Goal: Submit feedback/report problem

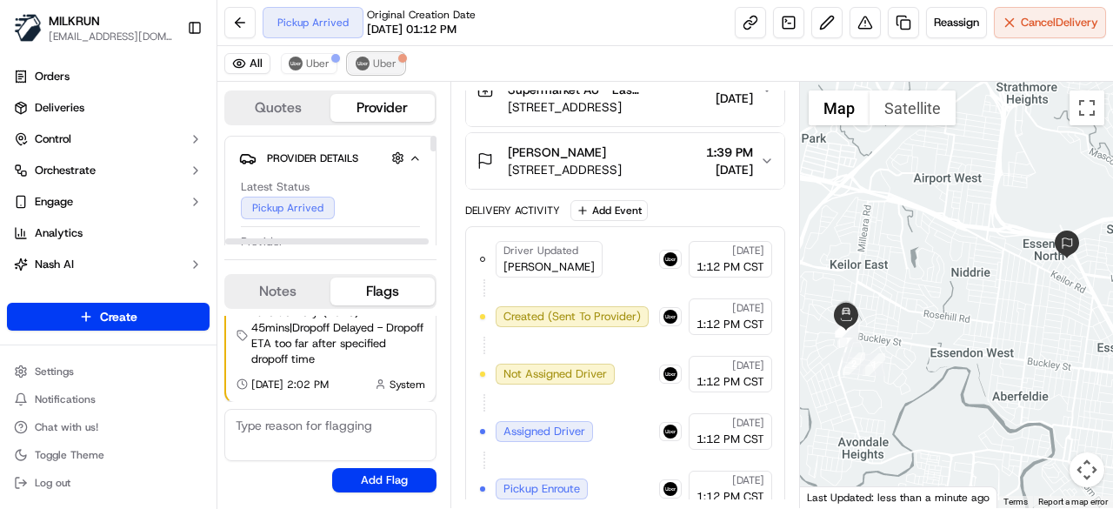
click at [373, 68] on span "Uber" at bounding box center [384, 64] width 23 height 14
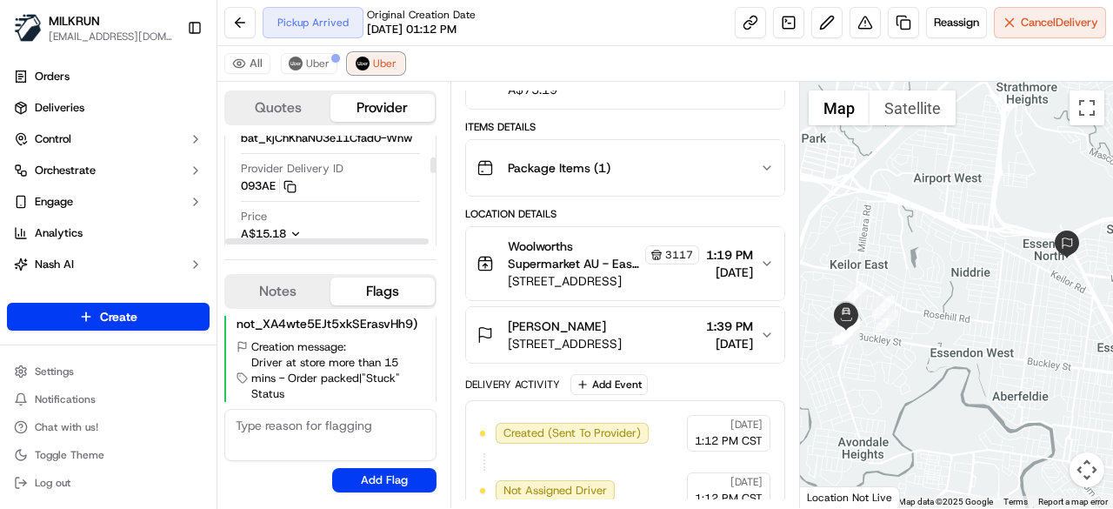
scroll to position [261, 0]
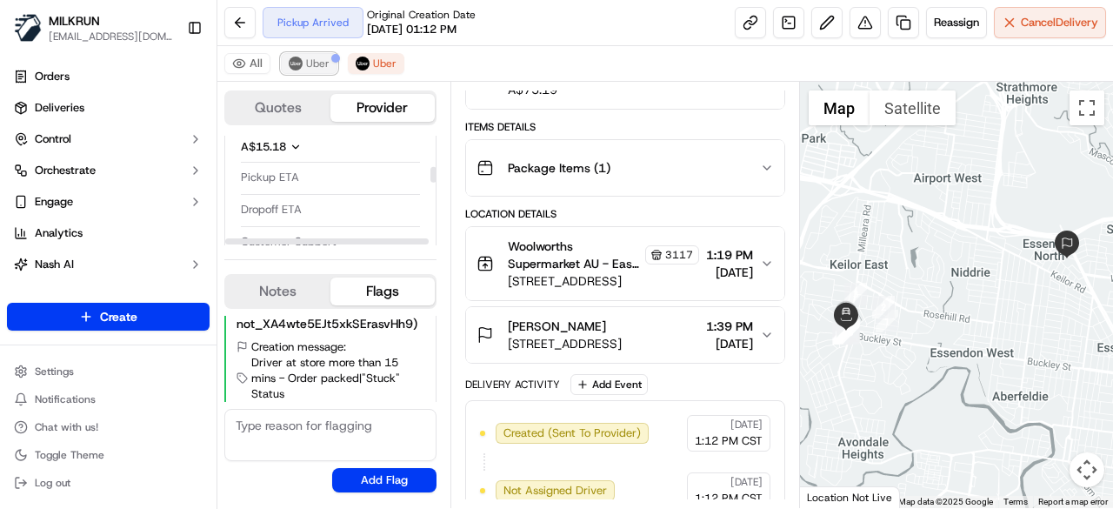
click at [303, 65] on button "Uber" at bounding box center [309, 63] width 57 height 21
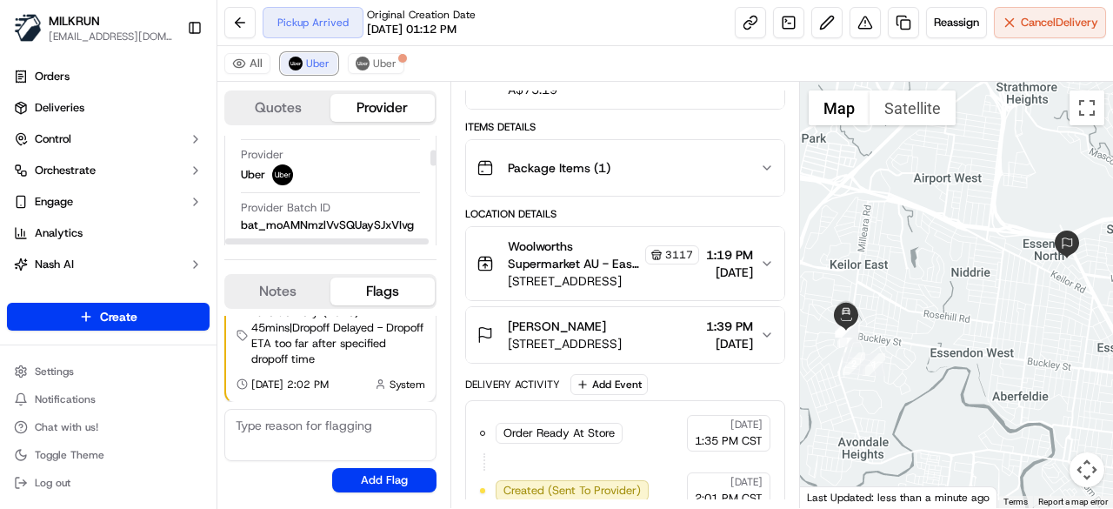
scroll to position [174, 0]
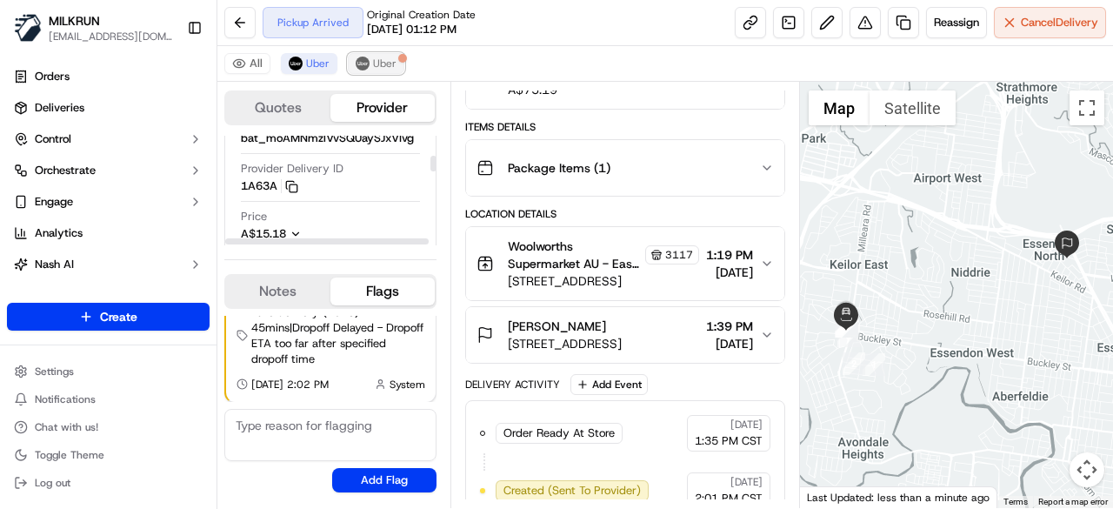
click at [376, 67] on span "Uber" at bounding box center [384, 64] width 23 height 14
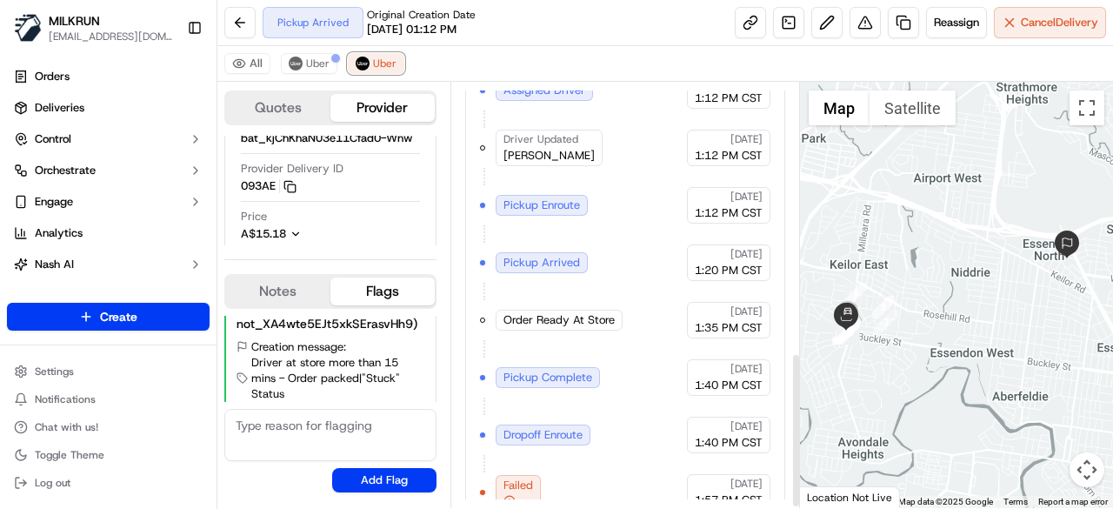
scroll to position [743, 0]
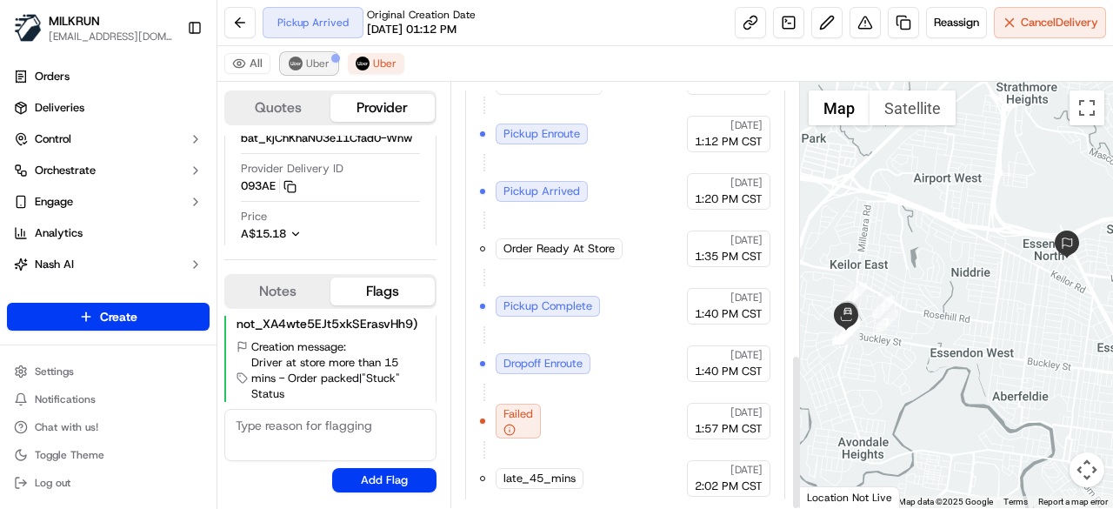
click at [312, 63] on span "Uber" at bounding box center [317, 64] width 23 height 14
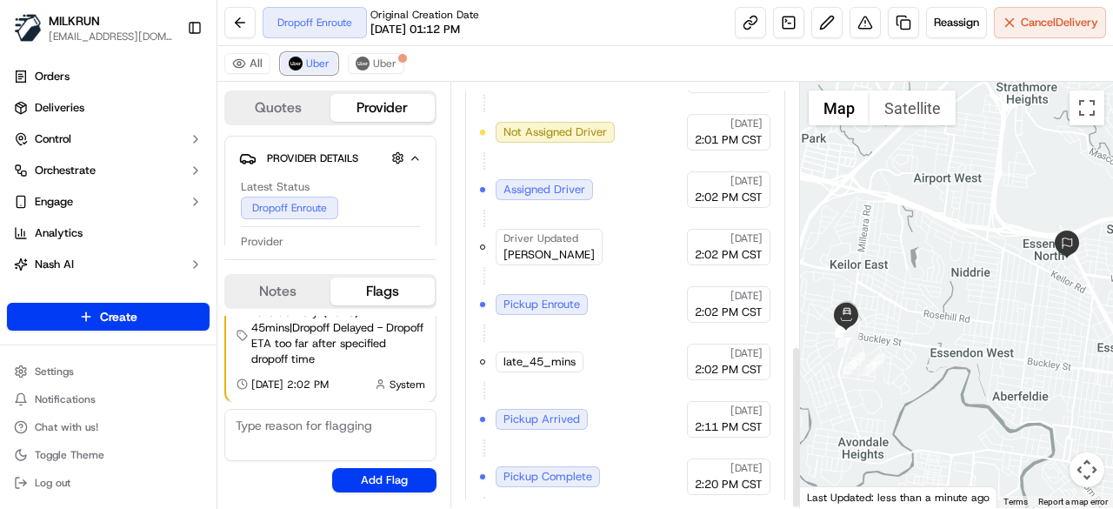
scroll to position [686, 0]
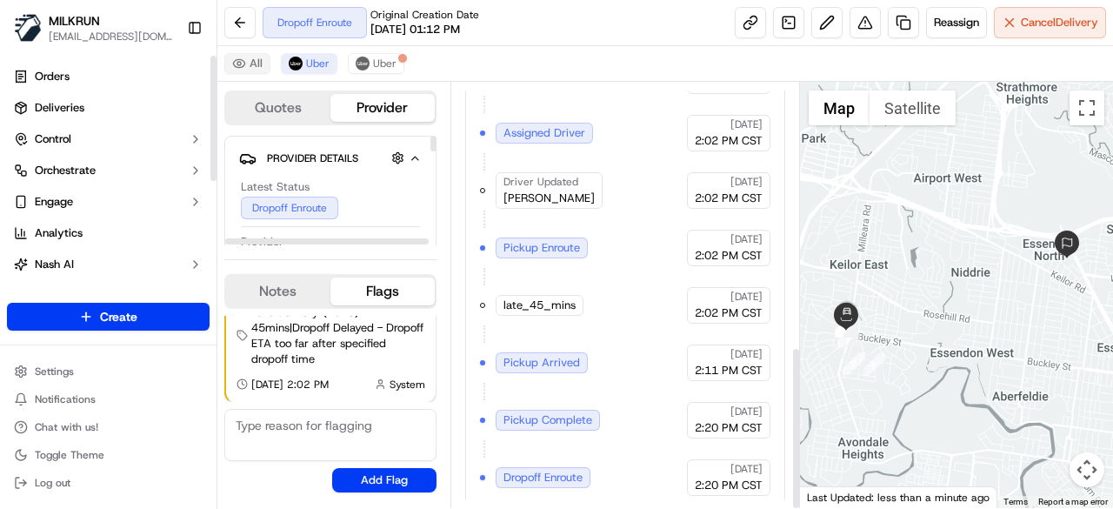
click at [245, 70] on button "All" at bounding box center [247, 63] width 46 height 21
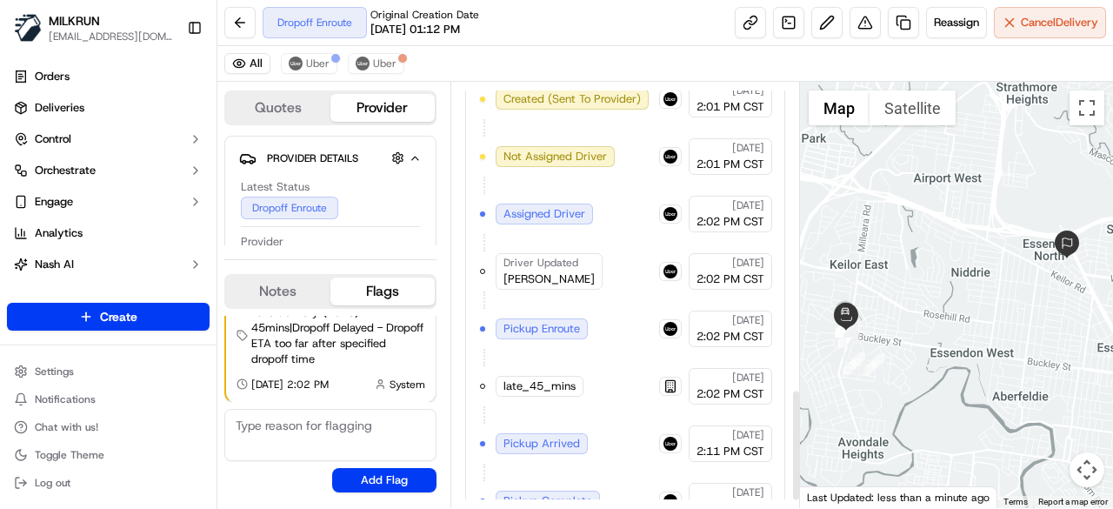
scroll to position [1197, 0]
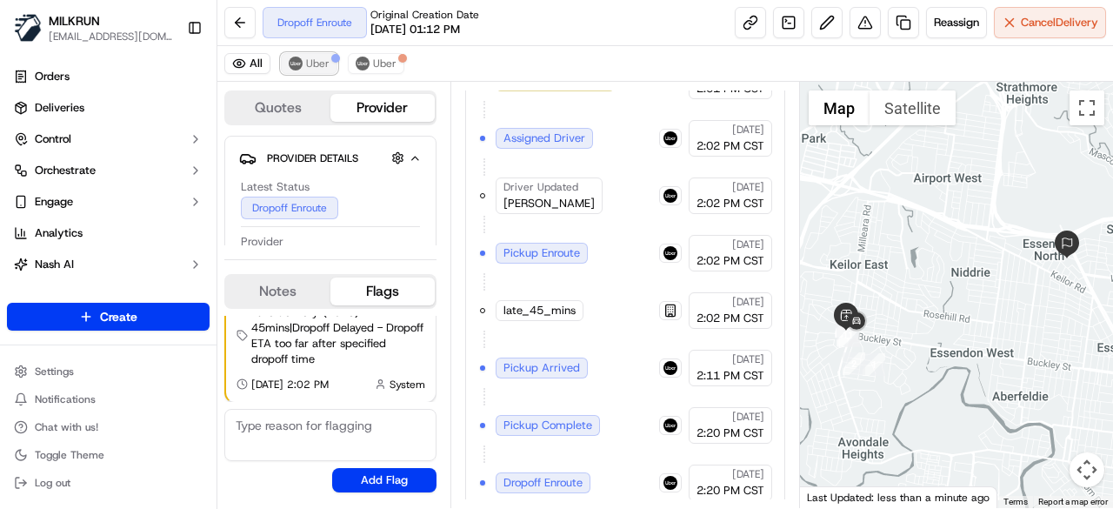
click at [311, 70] on span "Uber" at bounding box center [317, 64] width 23 height 14
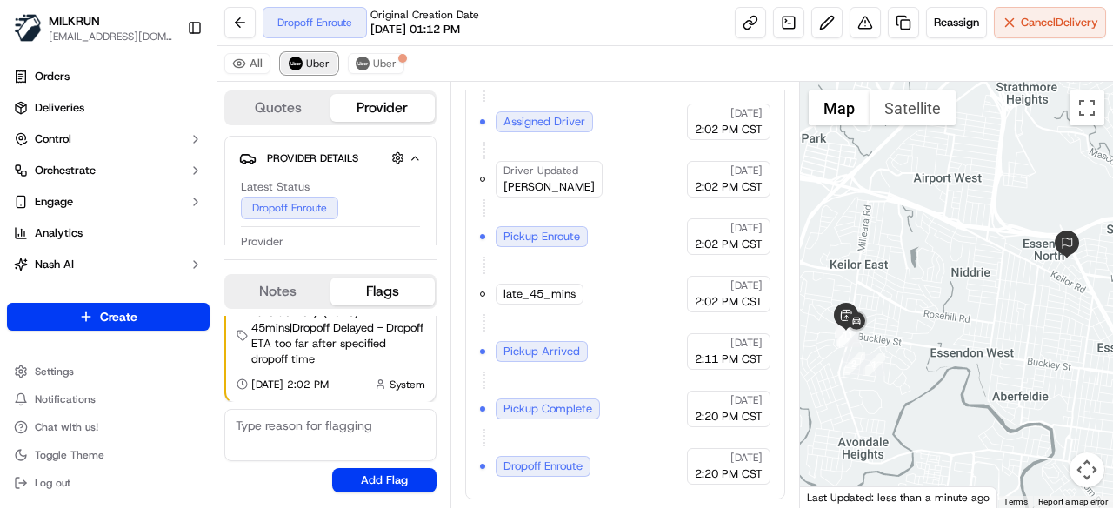
scroll to position [686, 0]
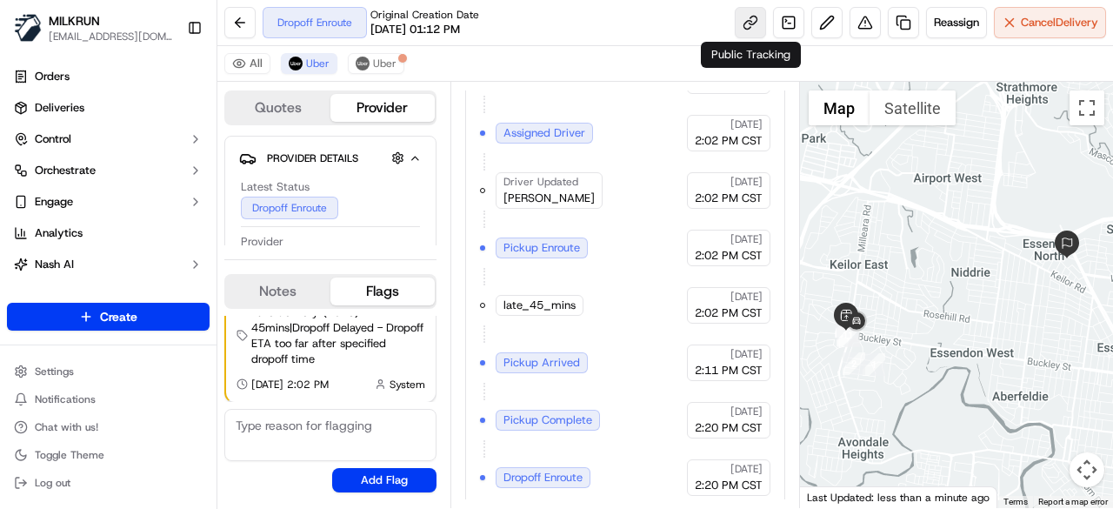
click at [752, 28] on link at bounding box center [750, 22] width 31 height 31
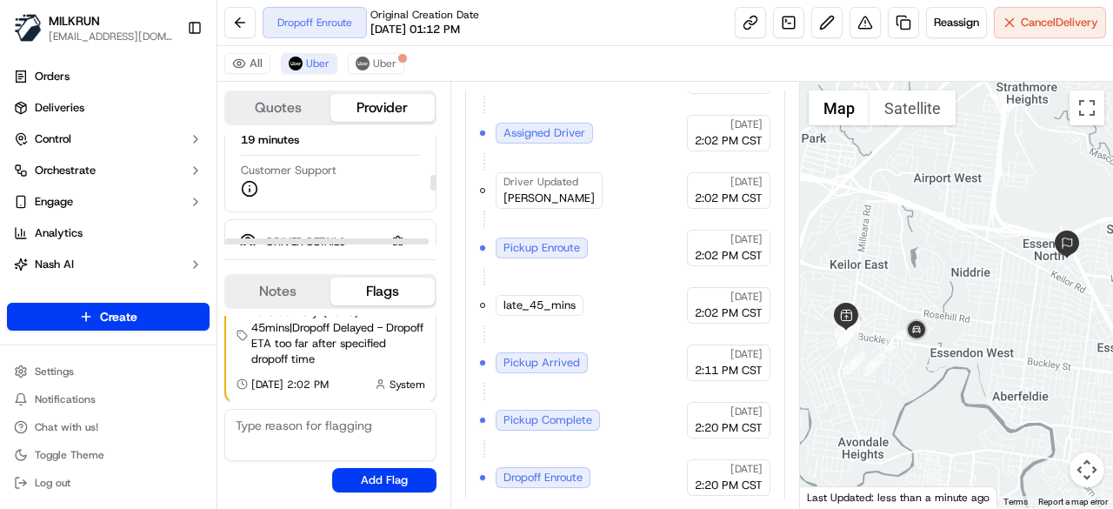
scroll to position [261, 0]
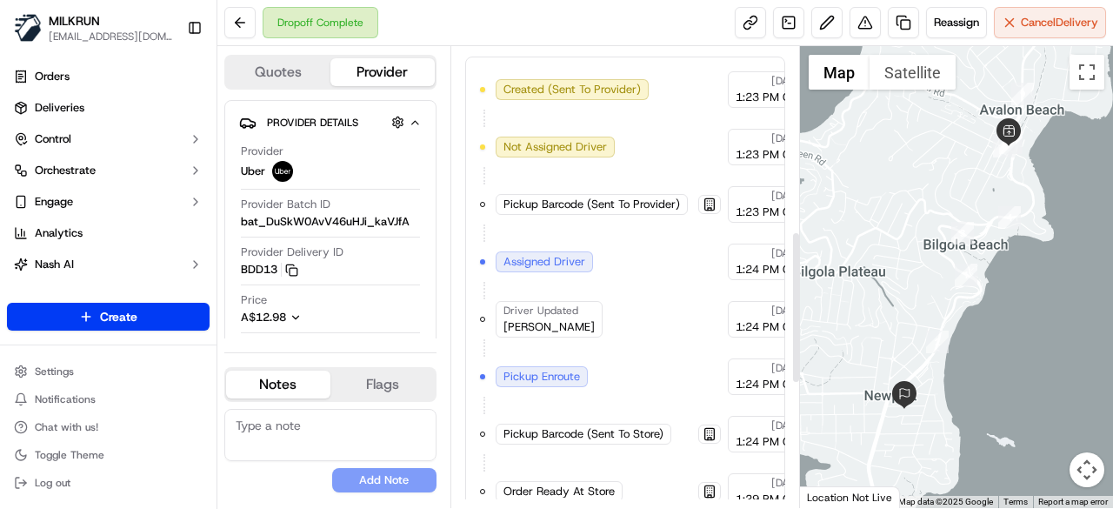
scroll to position [935, 0]
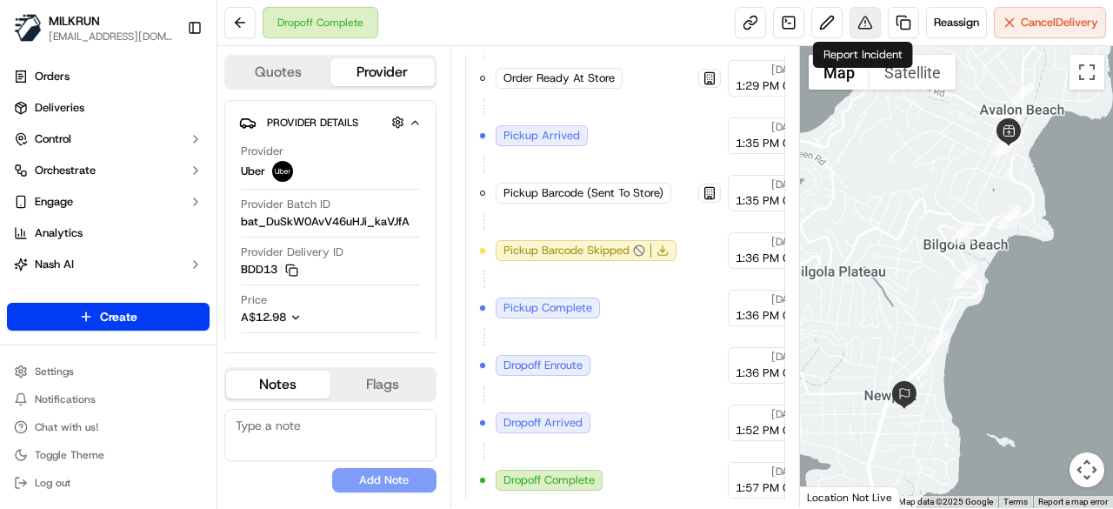
click at [869, 29] on button at bounding box center [865, 22] width 31 height 31
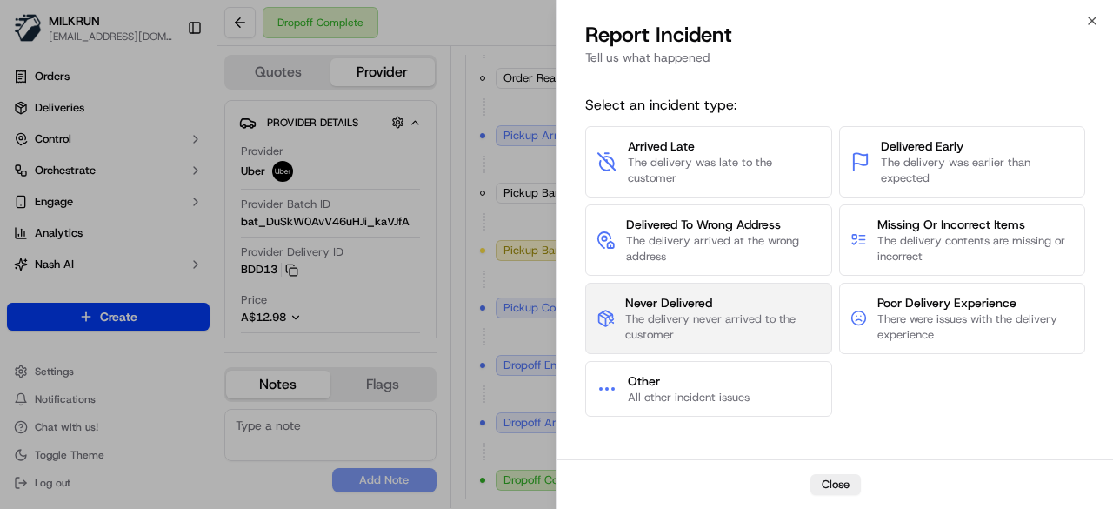
click at [694, 323] on span "The delivery never arrived to the customer" at bounding box center [722, 326] width 195 height 31
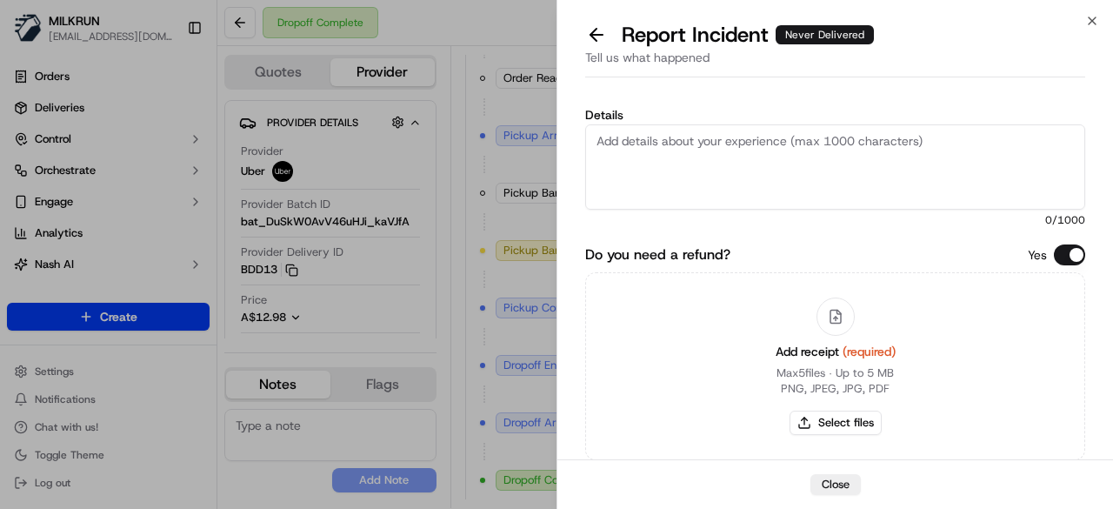
click at [721, 192] on textarea "Details" at bounding box center [835, 166] width 500 height 85
paste textarea "The customer didn't receive the order. As per the photo uploaded by the driver,…"
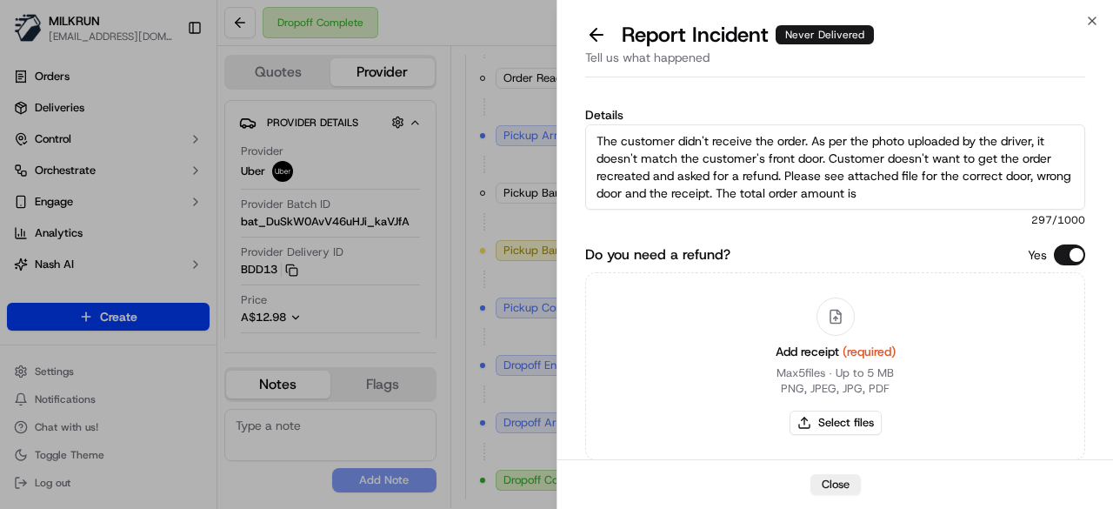
drag, startPoint x: 823, startPoint y: 157, endPoint x: 597, endPoint y: 160, distance: 226.1
click at [597, 160] on textarea "The customer didn't receive the order. As per the photo uploaded by the driver,…" at bounding box center [835, 166] width 500 height 85
drag, startPoint x: 913, startPoint y: 175, endPoint x: 772, endPoint y: 174, distance: 140.9
click at [772, 174] on textarea "The customer didn't receive the order. As per the photo uploaded by the driver,…" at bounding box center [835, 166] width 500 height 85
click at [830, 185] on textarea "The customer didn't receive the order. As per the photo uploaded by the driver,…" at bounding box center [835, 166] width 500 height 85
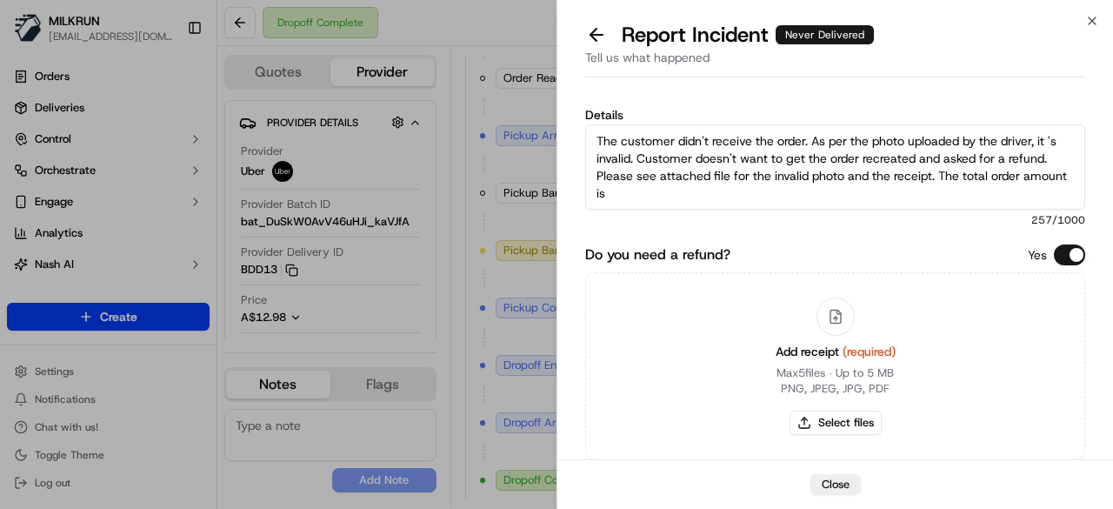
click at [803, 507] on div "Close" at bounding box center [835, 484] width 556 height 50
click at [728, 195] on textarea "The customer didn't receive the order. As per the photo uploaded by the driver,…" at bounding box center [835, 166] width 500 height 85
type textarea "The customer didn't receive the order. As per the photo uploaded by the driver,…"
click at [825, 421] on button "Select files" at bounding box center [836, 422] width 92 height 24
type input "C:\fakepath\uploaded by driver.jpeg"
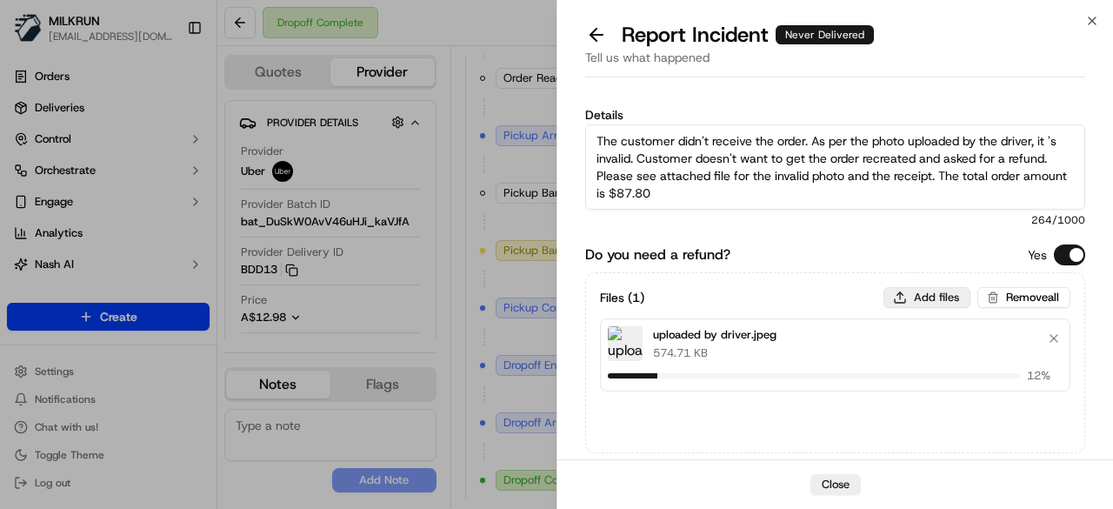
click at [931, 299] on button "Add files" at bounding box center [926, 297] width 87 height 21
type input "C:\fakepath\1.png"
click at [923, 290] on button "Add files" at bounding box center [926, 297] width 87 height 21
type input "C:\fakepath\2.png"
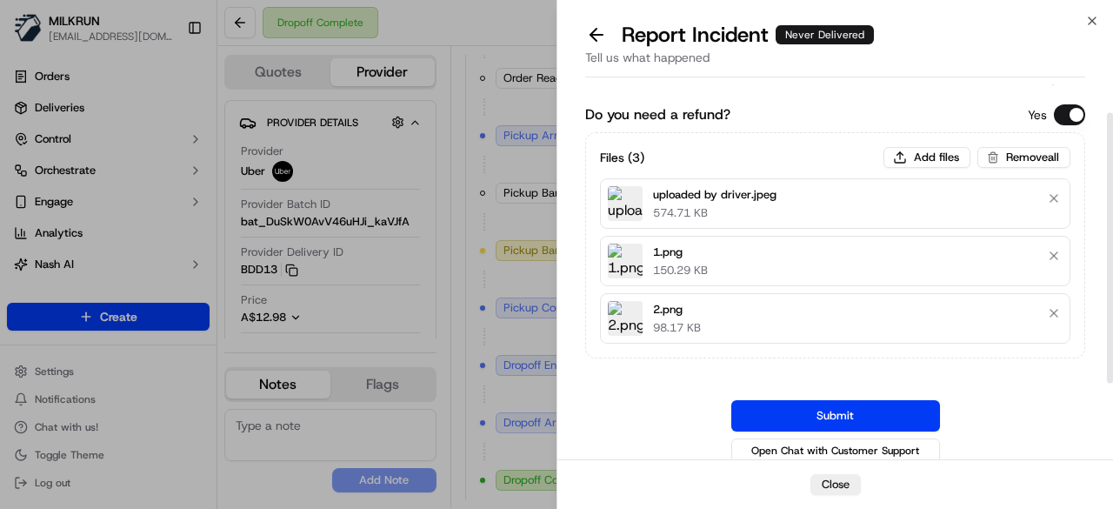
scroll to position [146, 0]
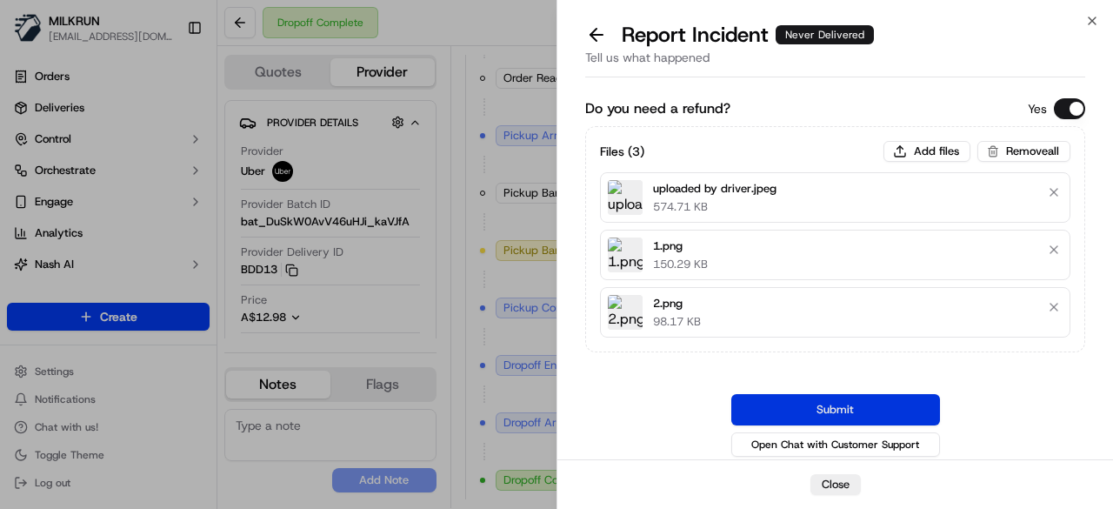
click at [828, 403] on button "Submit" at bounding box center [835, 409] width 209 height 31
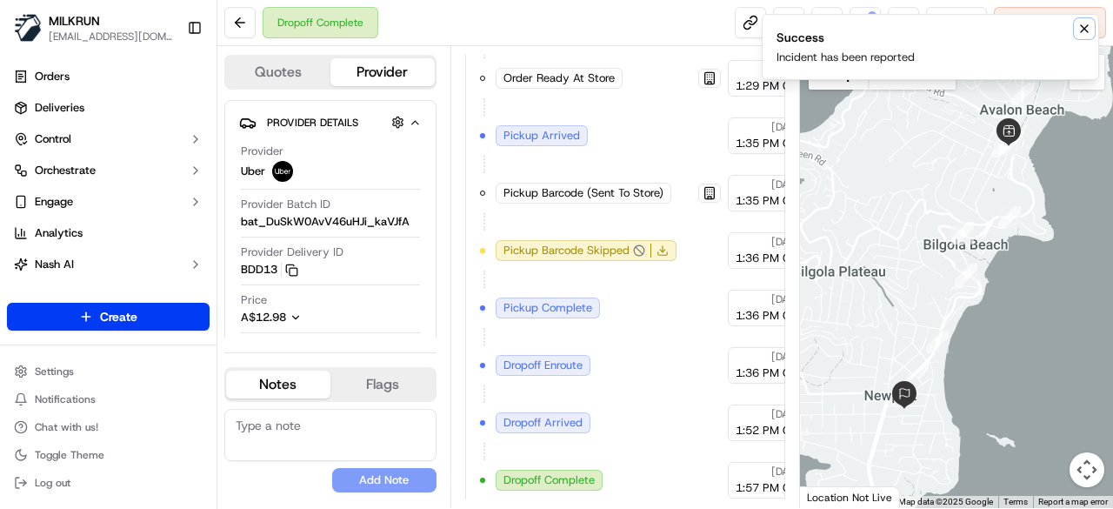
click at [1081, 31] on icon "Notifications (F8)" at bounding box center [1084, 28] width 7 height 7
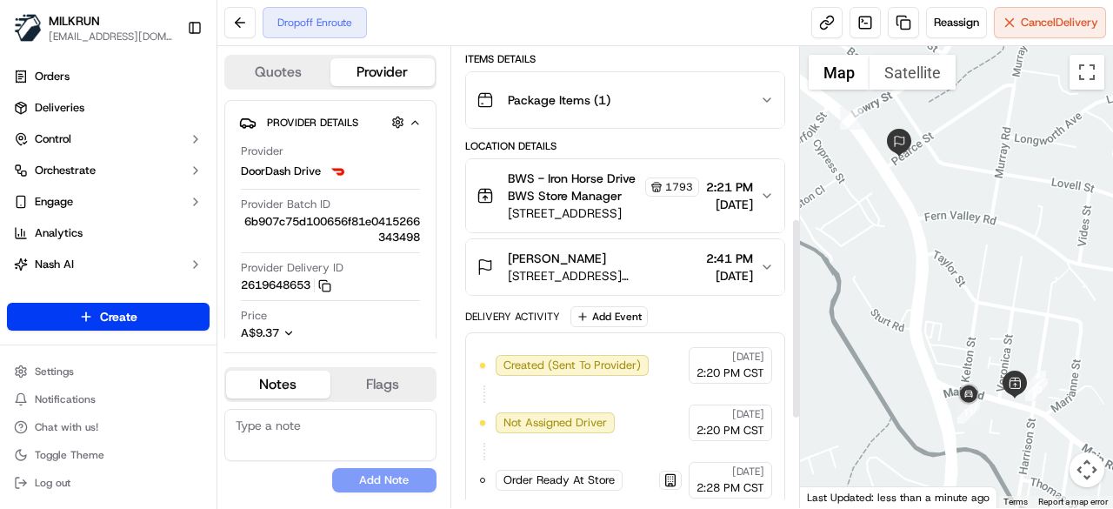
scroll to position [594, 0]
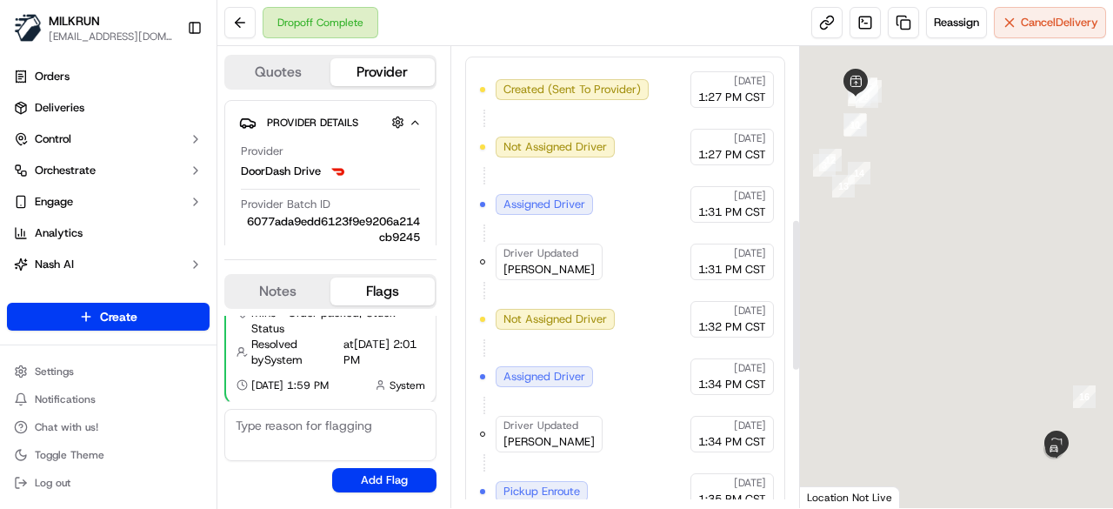
scroll to position [935, 0]
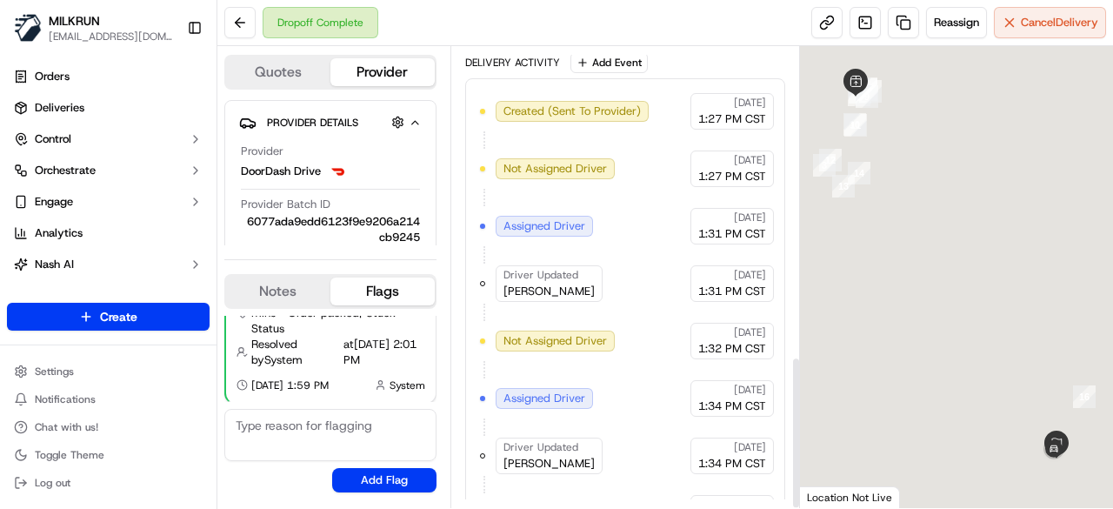
scroll to position [935, 0]
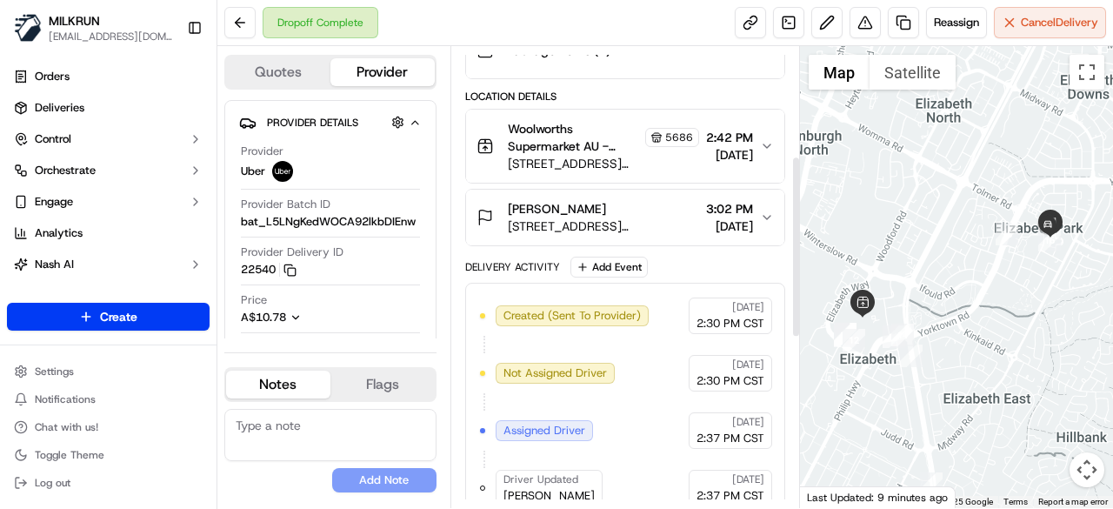
scroll to position [273, 0]
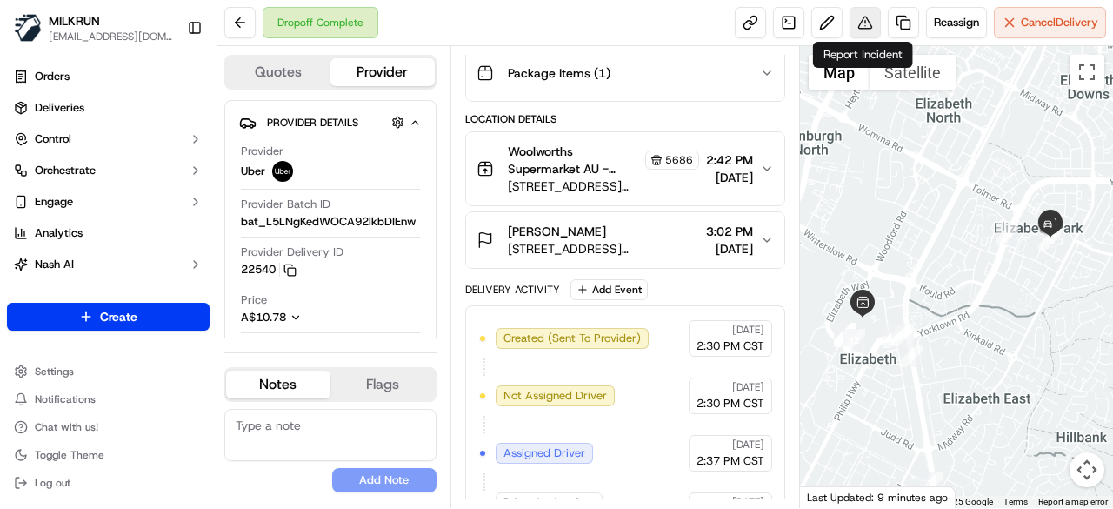
click at [865, 36] on button at bounding box center [865, 22] width 31 height 31
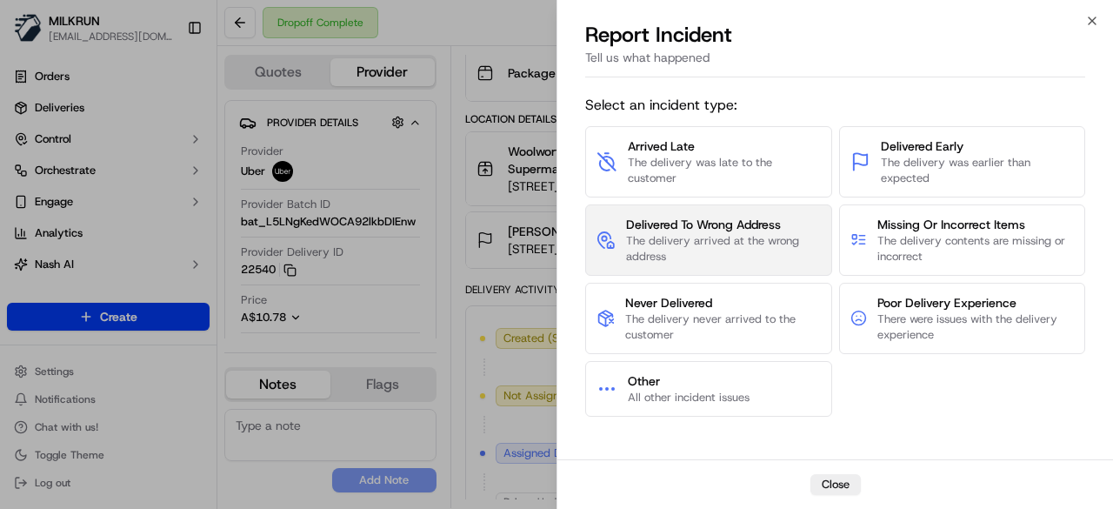
click at [735, 246] on span "The delivery arrived at the wrong address" at bounding box center [723, 248] width 195 height 31
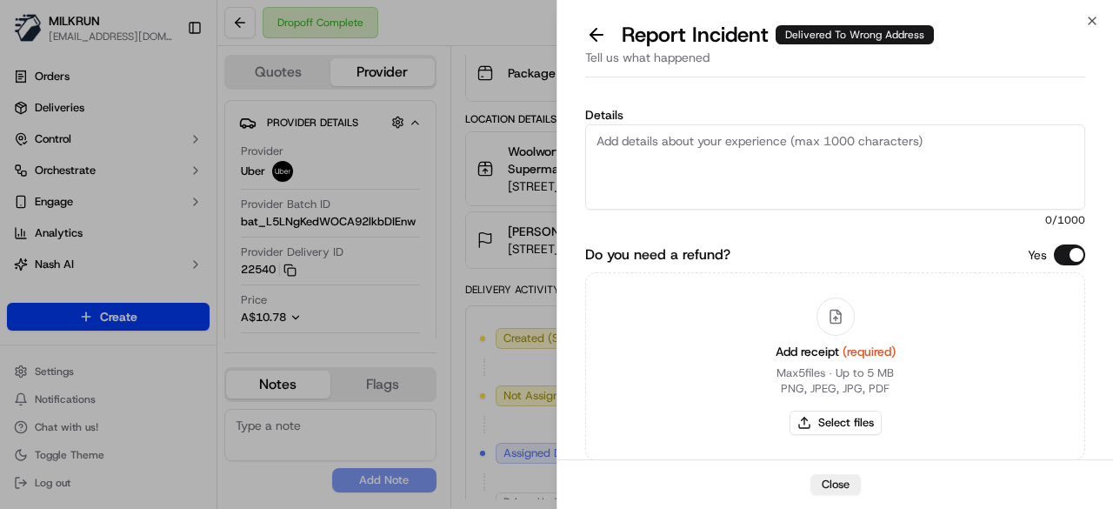
click at [741, 154] on textarea "Details" at bounding box center [835, 166] width 500 height 85
paste textarea "The customer didn't receive the order. As per the photo uploaded by the driver,…"
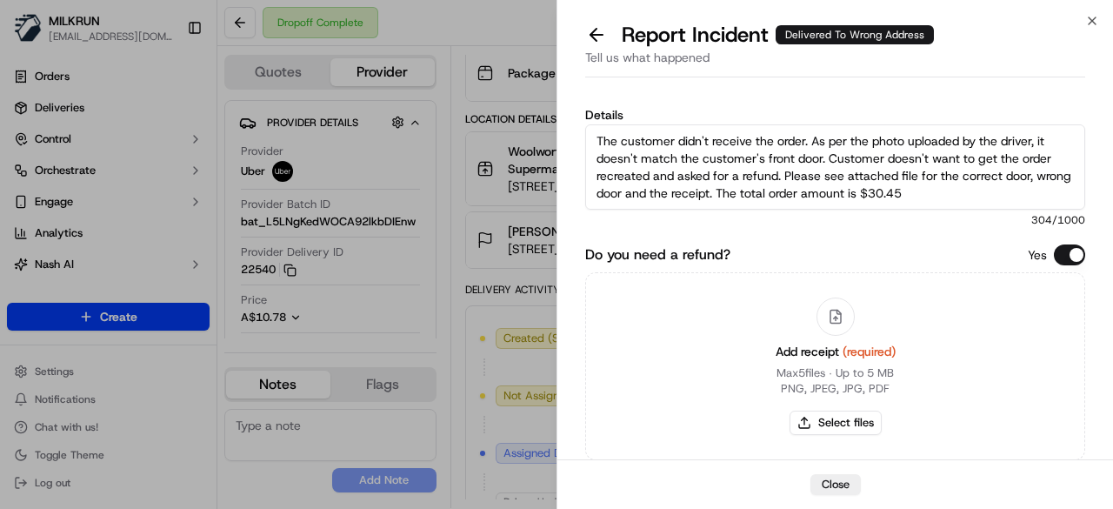
type textarea "The customer didn't receive the order. As per the photo uploaded by the driver,…"
click at [843, 425] on button "Select files" at bounding box center [836, 422] width 92 height 24
type input "C:\fakepath\uploaded by driver.jpeg"
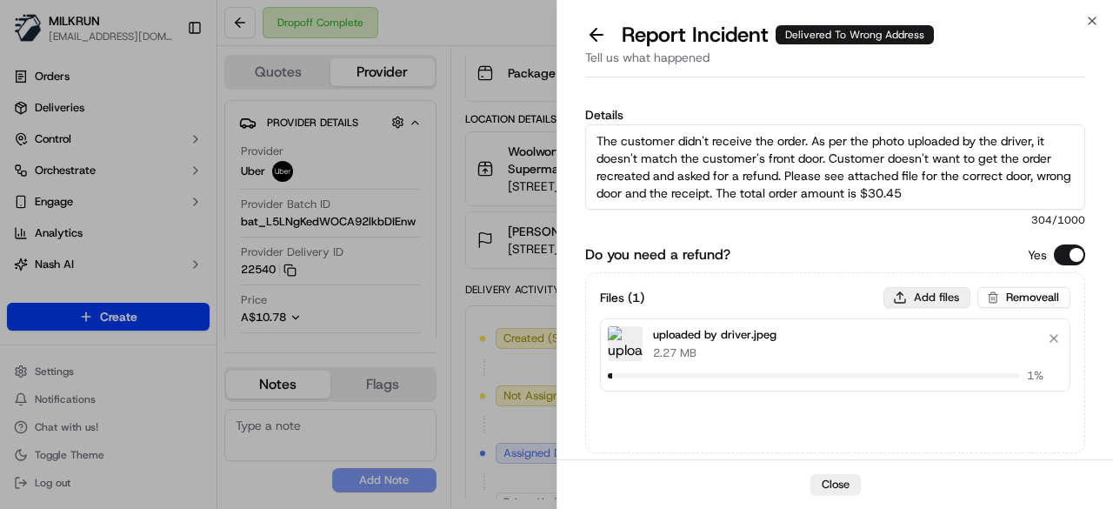
click at [930, 296] on button "Add files" at bounding box center [926, 297] width 87 height 21
type input "C:\fakepath\correct door.jpeg"
click at [923, 298] on button "Add files" at bounding box center [926, 297] width 87 height 21
type input "C:\fakepath\1.png"
click at [906, 299] on button "Add files" at bounding box center [926, 297] width 87 height 21
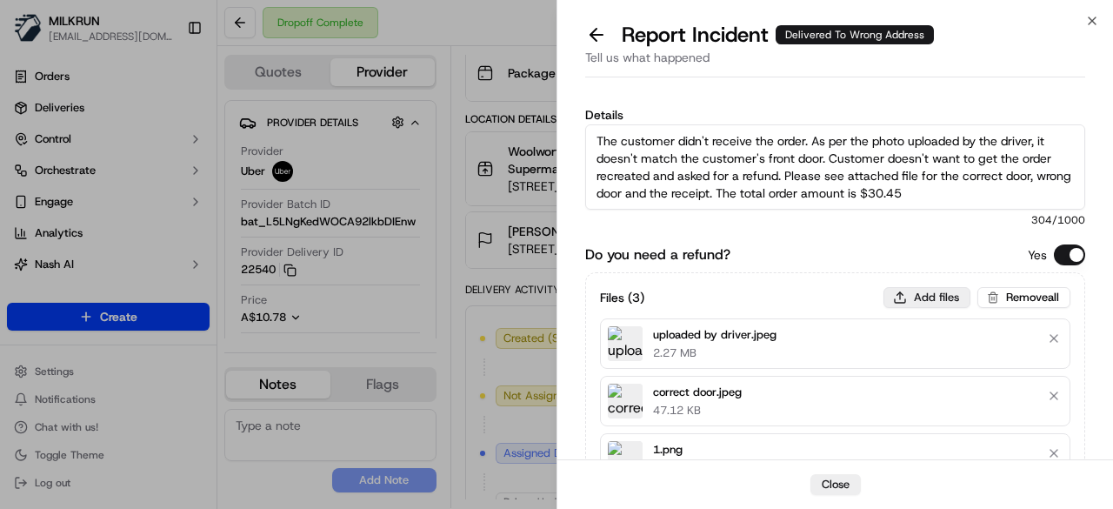
type input "C:\fakepath\2.png"
click at [918, 296] on button "Add files" at bounding box center [926, 297] width 87 height 21
type input "C:\fakepath\3.png"
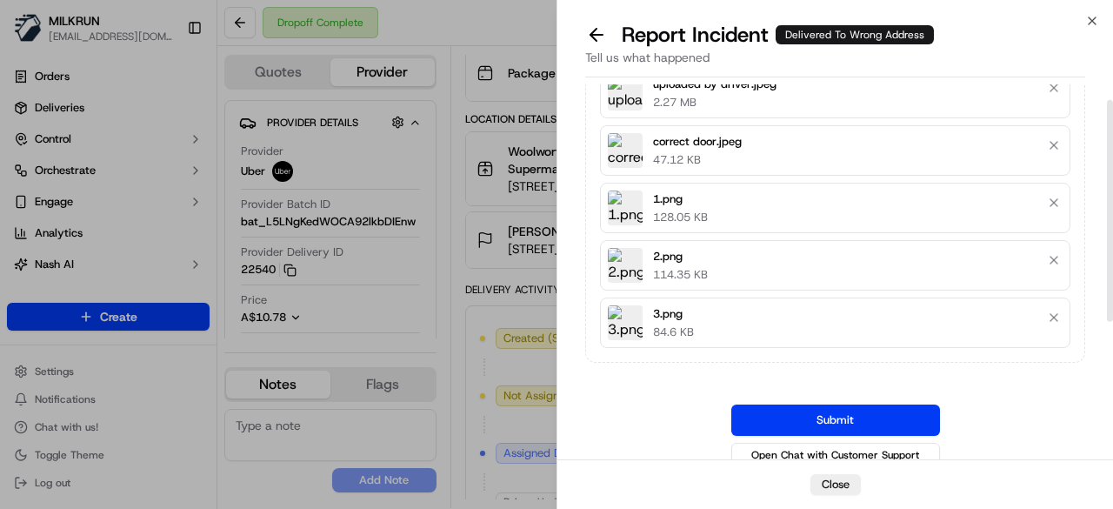
scroll to position [260, 0]
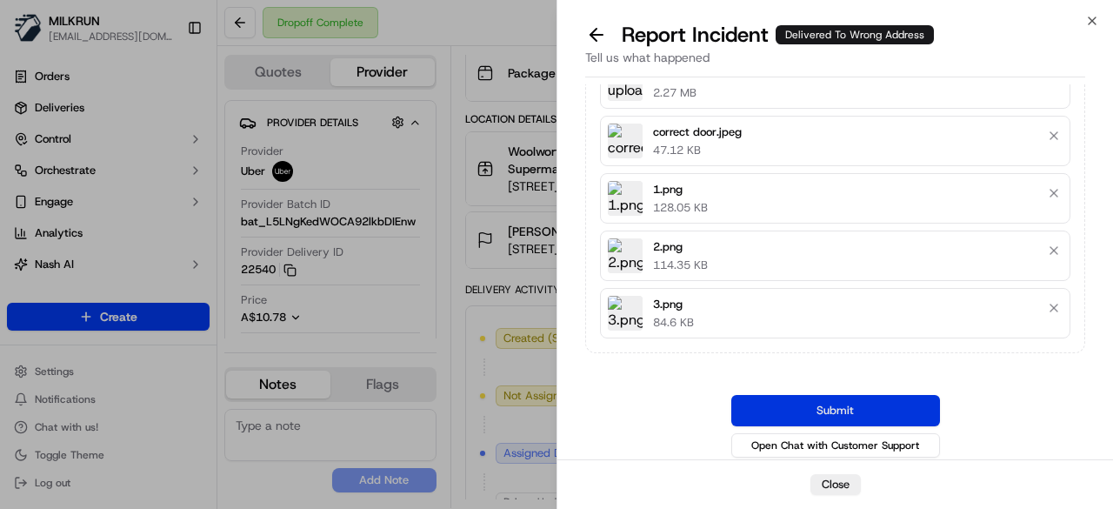
click at [899, 395] on button "Submit" at bounding box center [835, 410] width 209 height 31
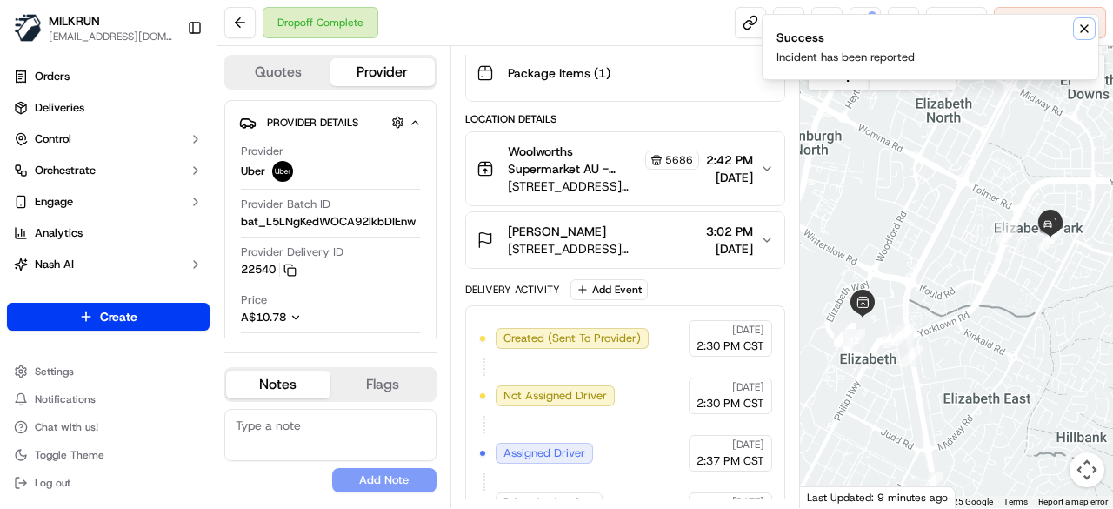
click at [1090, 26] on icon "Notifications (F8)" at bounding box center [1084, 29] width 14 height 14
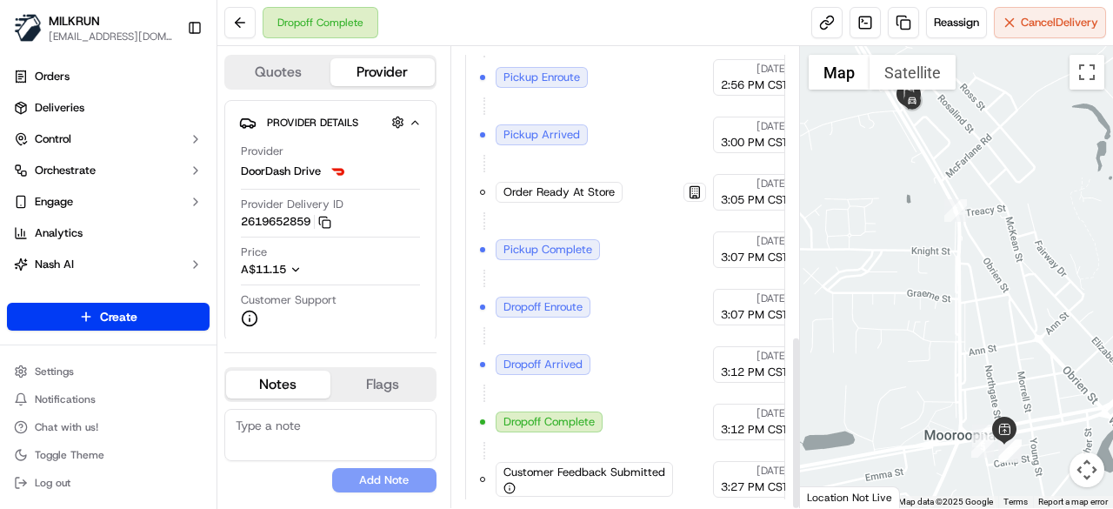
scroll to position [764, 0]
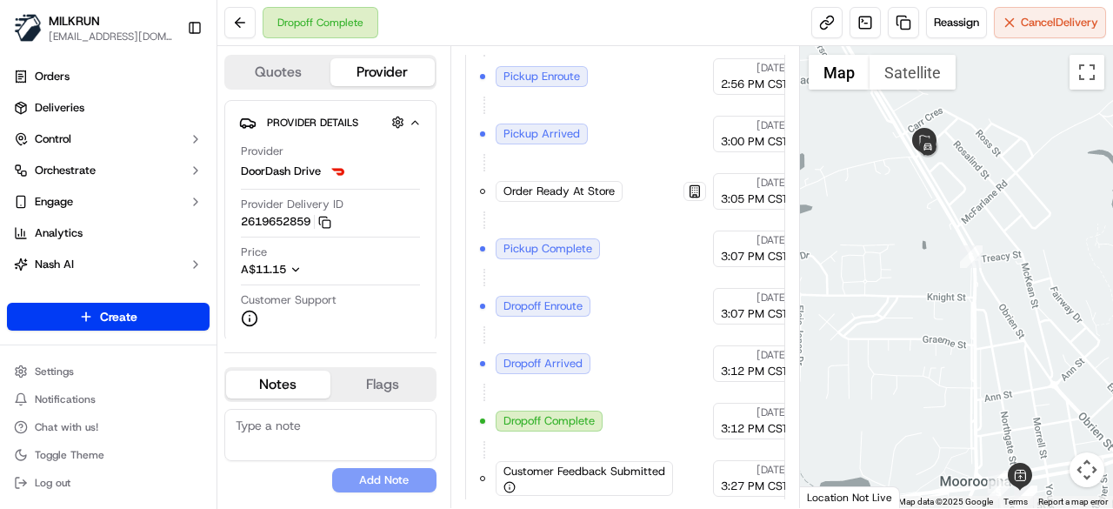
drag, startPoint x: 946, startPoint y: 378, endPoint x: 958, endPoint y: 433, distance: 56.1
click at [958, 433] on div at bounding box center [957, 277] width 314 height 462
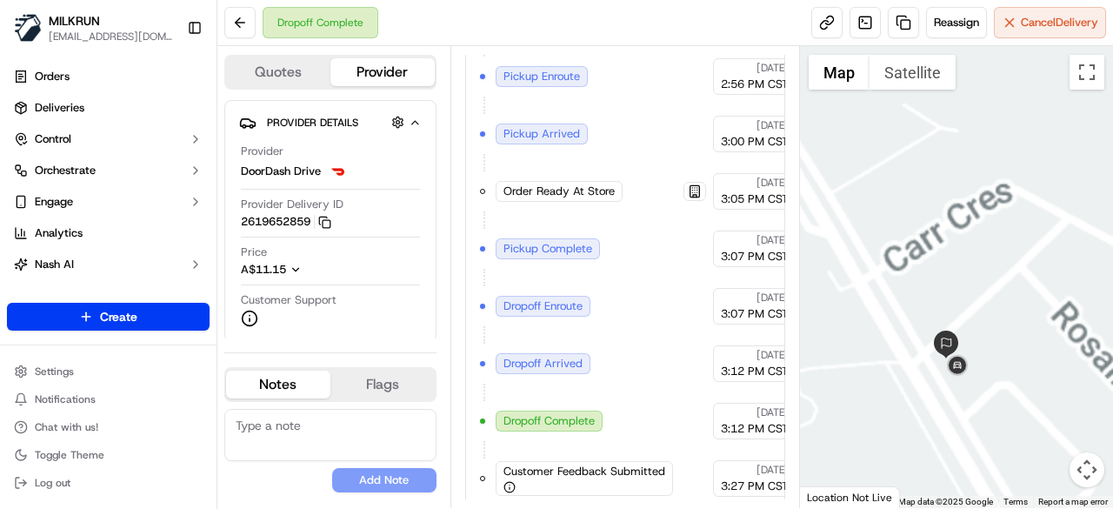
drag, startPoint x: 950, startPoint y: 270, endPoint x: 974, endPoint y: 514, distance: 244.6
click at [974, 508] on html "MILKRUN [EMAIL_ADDRESS][DOMAIN_NAME] Toggle Sidebar Orders Deliveries Control O…" at bounding box center [556, 254] width 1113 height 509
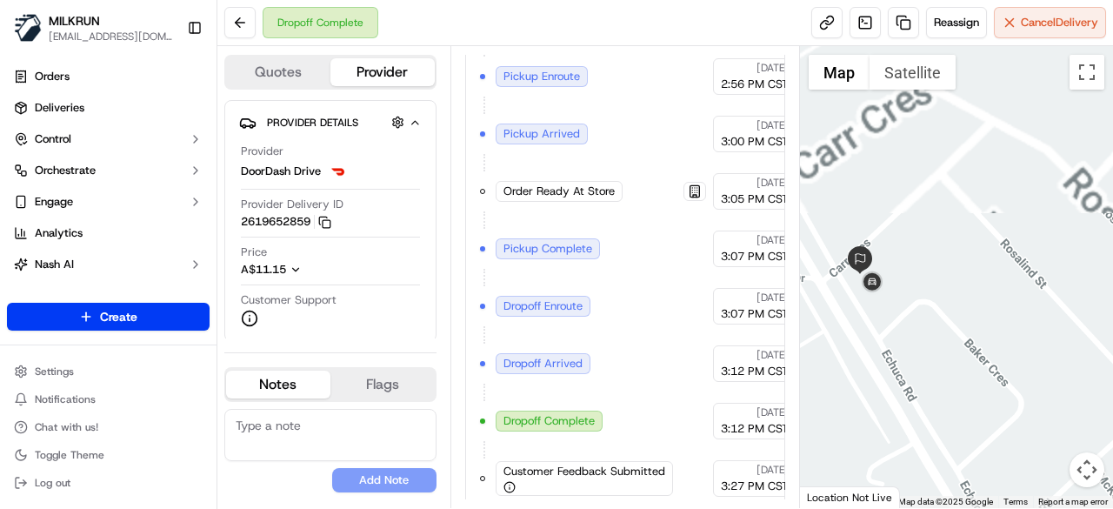
drag, startPoint x: 955, startPoint y: 429, endPoint x: 840, endPoint y: 162, distance: 290.6
click at [840, 162] on div at bounding box center [957, 277] width 314 height 462
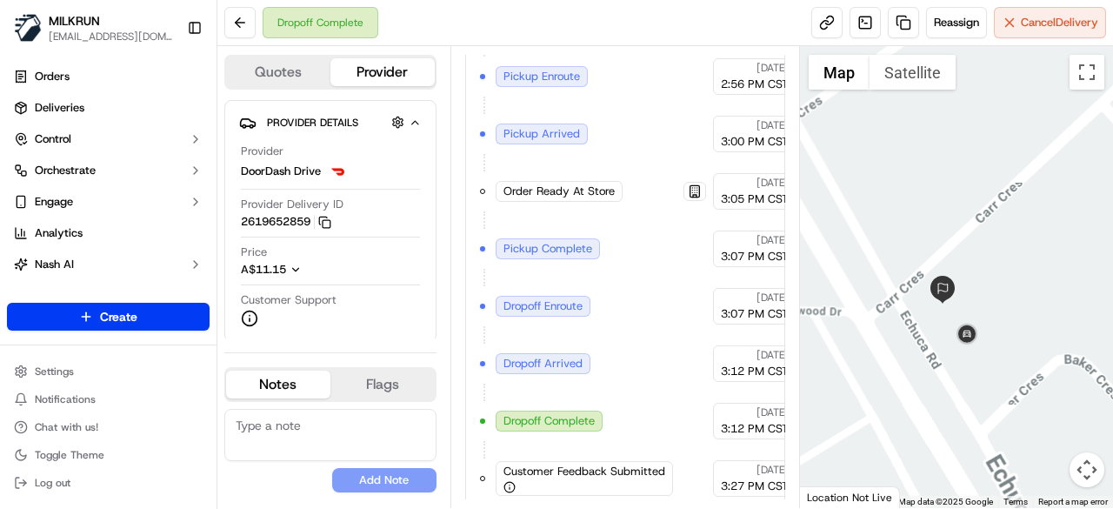
drag, startPoint x: 993, startPoint y: 408, endPoint x: 986, endPoint y: 380, distance: 28.7
click at [995, 411] on div at bounding box center [957, 277] width 314 height 462
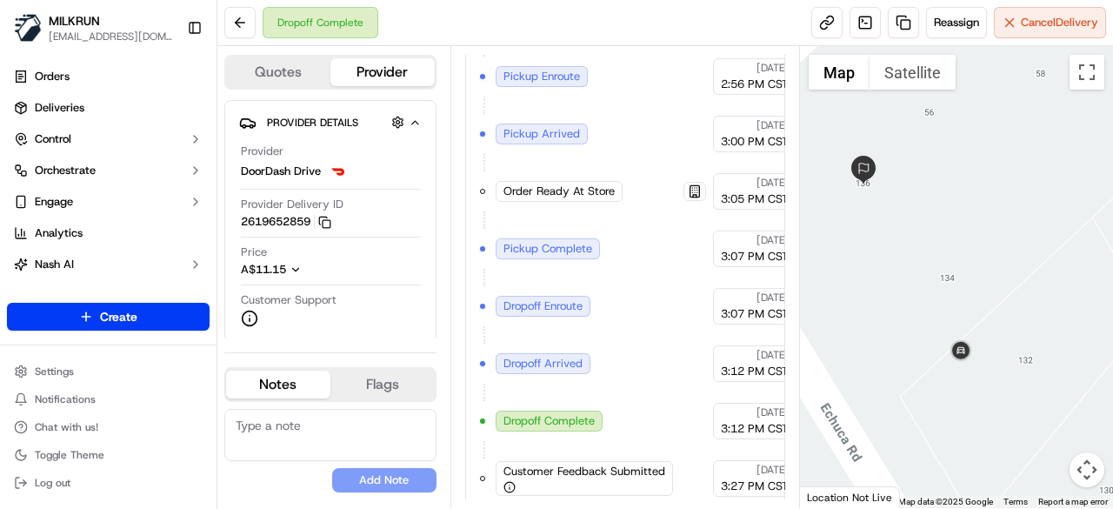
scroll to position [417, 0]
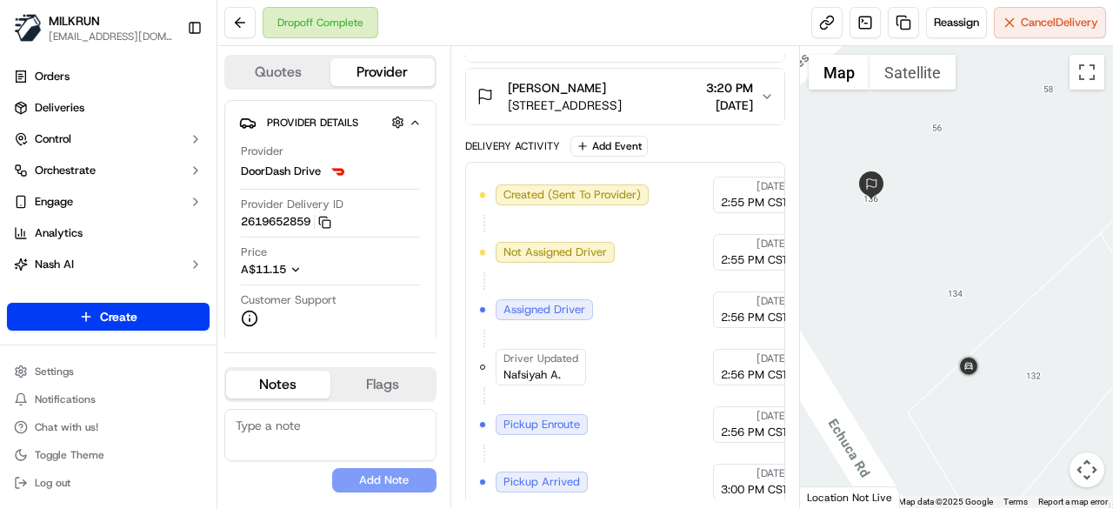
drag, startPoint x: 914, startPoint y: 295, endPoint x: 918, endPoint y: 303, distance: 9.0
click at [918, 303] on div at bounding box center [957, 277] width 314 height 462
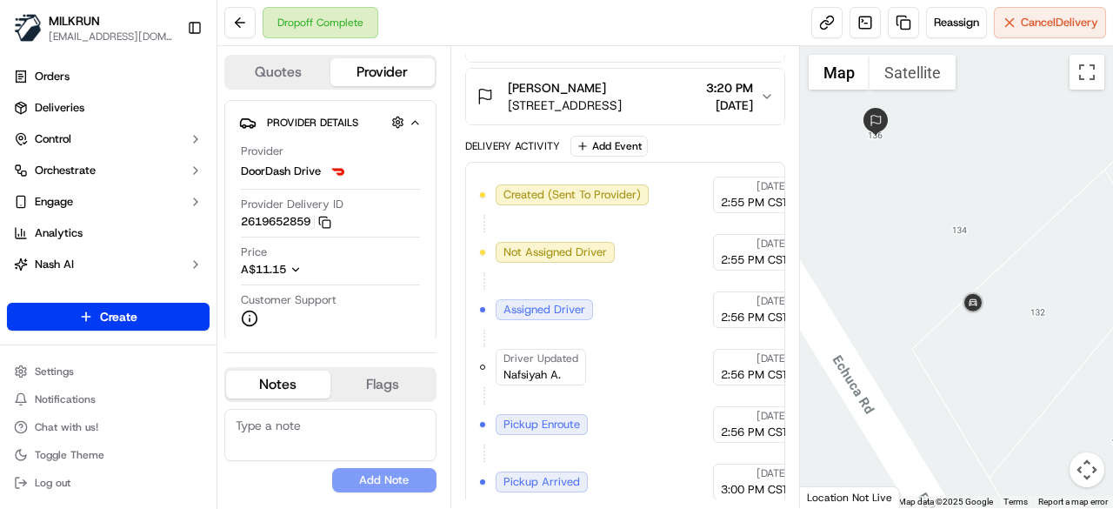
drag, startPoint x: 892, startPoint y: 256, endPoint x: 890, endPoint y: 173, distance: 82.6
click at [890, 173] on div at bounding box center [957, 277] width 314 height 462
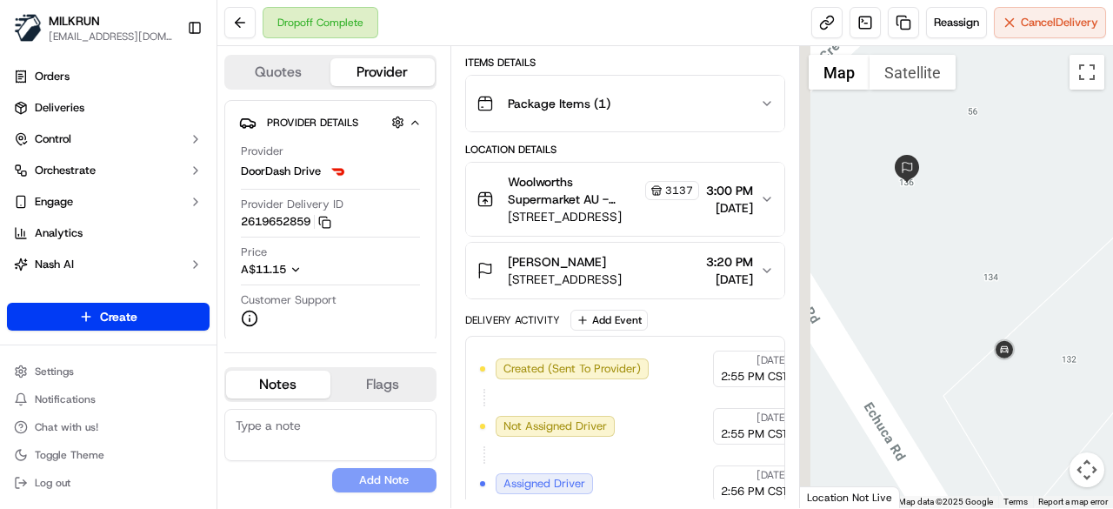
drag, startPoint x: 887, startPoint y: 271, endPoint x: 923, endPoint y: 323, distance: 63.0
click at [923, 323] on div at bounding box center [957, 277] width 314 height 462
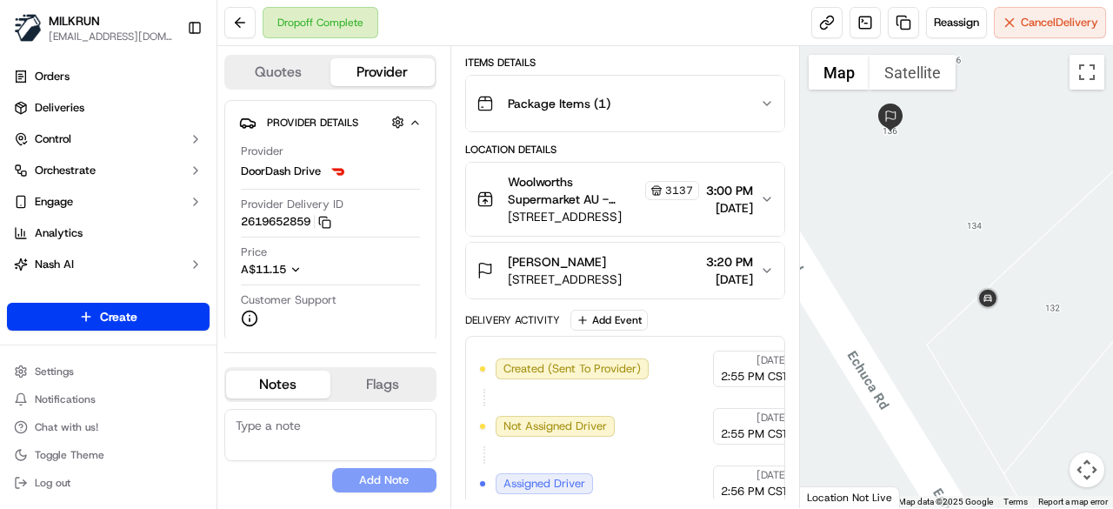
drag, startPoint x: 929, startPoint y: 323, endPoint x: 910, endPoint y: 267, distance: 58.6
click at [910, 267] on div at bounding box center [957, 277] width 314 height 462
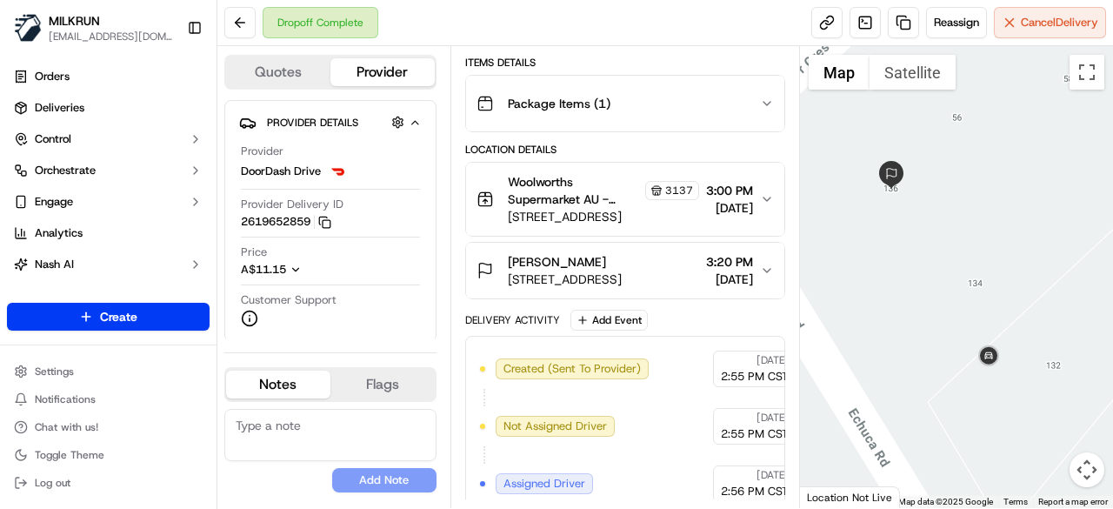
drag, startPoint x: 912, startPoint y: 266, endPoint x: 913, endPoint y: 327, distance: 60.9
click at [913, 327] on div at bounding box center [957, 277] width 314 height 462
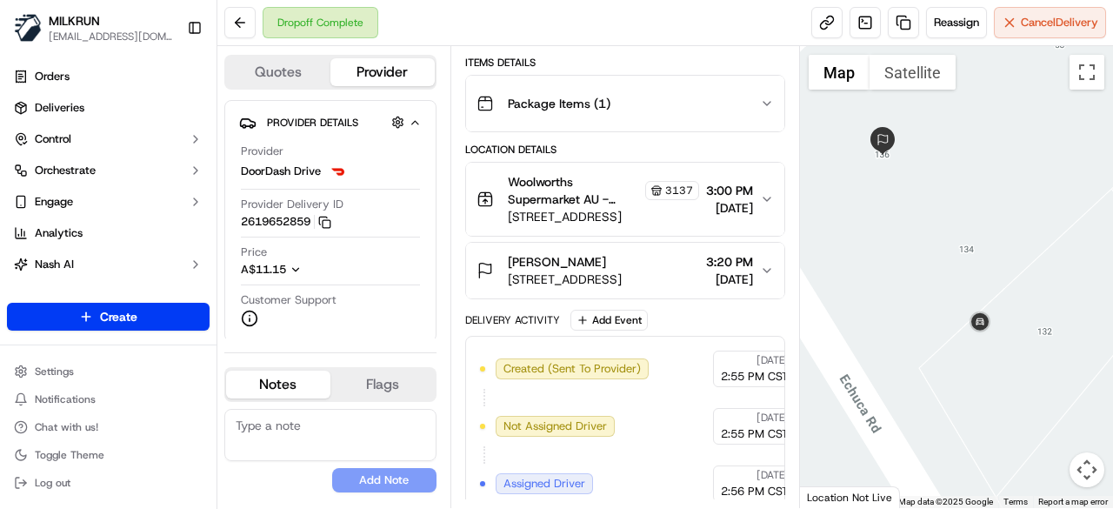
drag, startPoint x: 940, startPoint y: 342, endPoint x: 930, endPoint y: 300, distance: 42.8
click at [930, 300] on div at bounding box center [957, 277] width 314 height 462
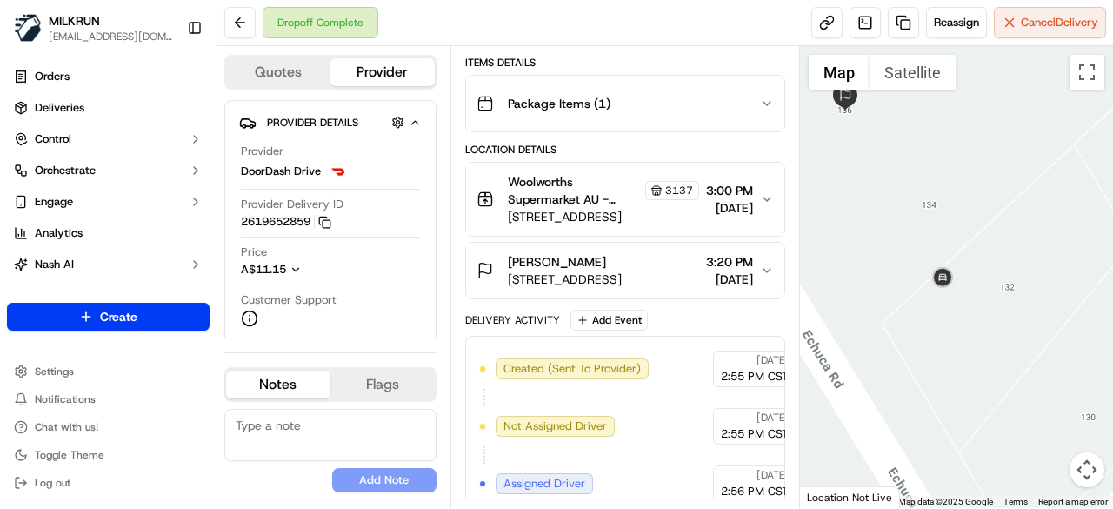
drag, startPoint x: 951, startPoint y: 359, endPoint x: 912, endPoint y: 314, distance: 59.8
click at [912, 314] on div at bounding box center [957, 277] width 314 height 462
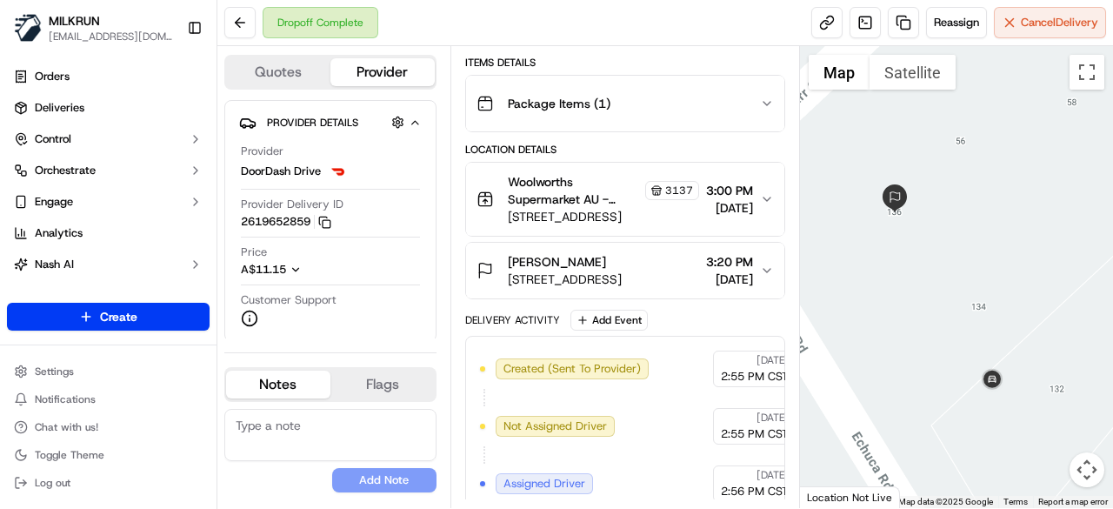
drag, startPoint x: 896, startPoint y: 283, endPoint x: 950, endPoint y: 392, distance: 122.1
click at [950, 392] on div at bounding box center [957, 277] width 314 height 462
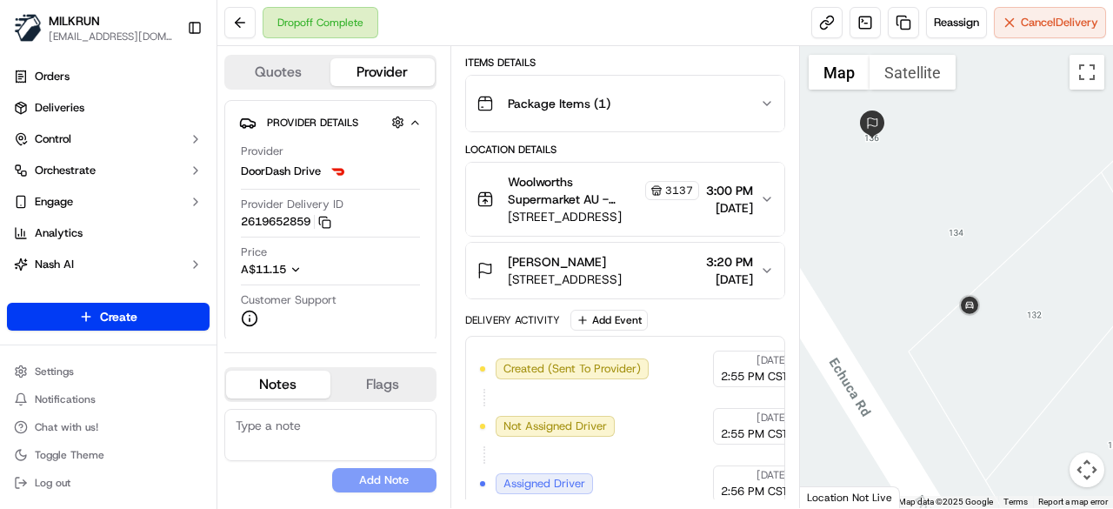
drag, startPoint x: 889, startPoint y: 291, endPoint x: 864, endPoint y: 206, distance: 88.6
click at [864, 206] on div at bounding box center [957, 277] width 314 height 462
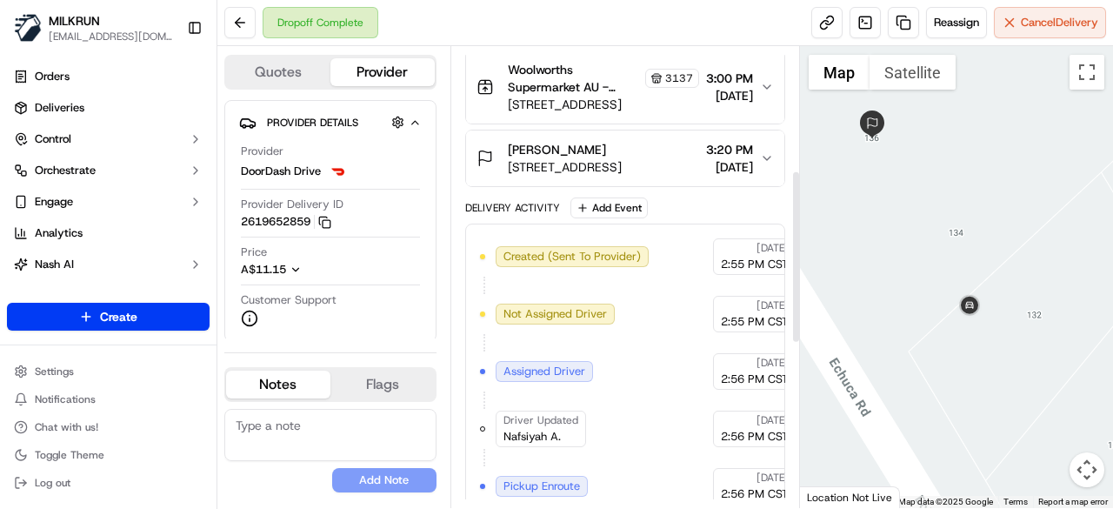
scroll to position [330, 0]
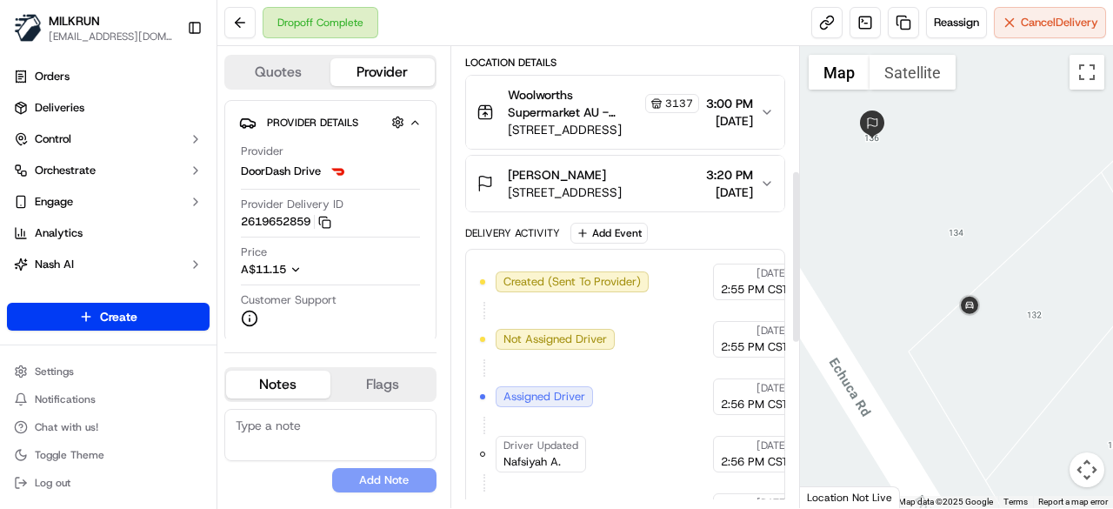
click at [762, 177] on icon "button" at bounding box center [767, 184] width 14 height 14
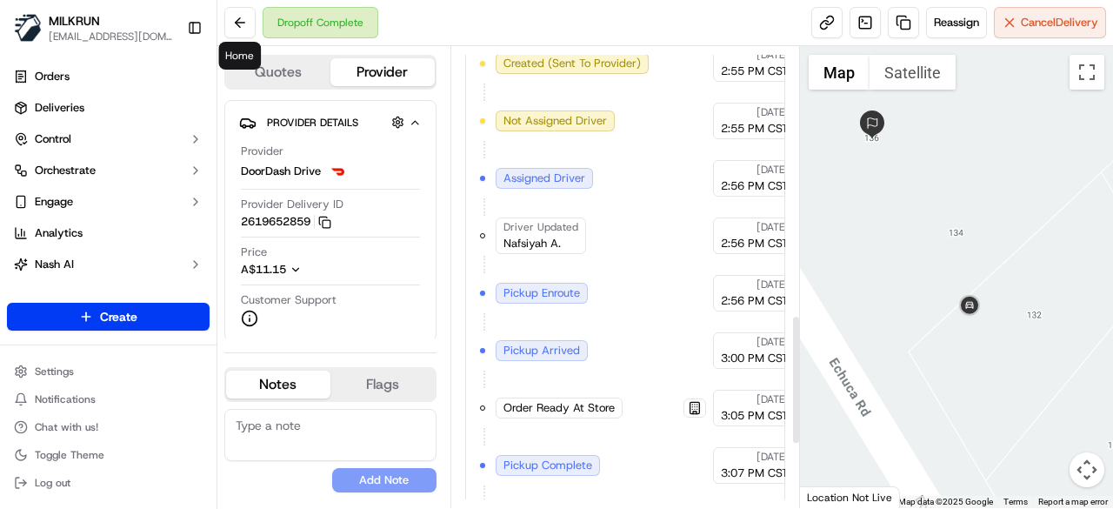
scroll to position [1188, 0]
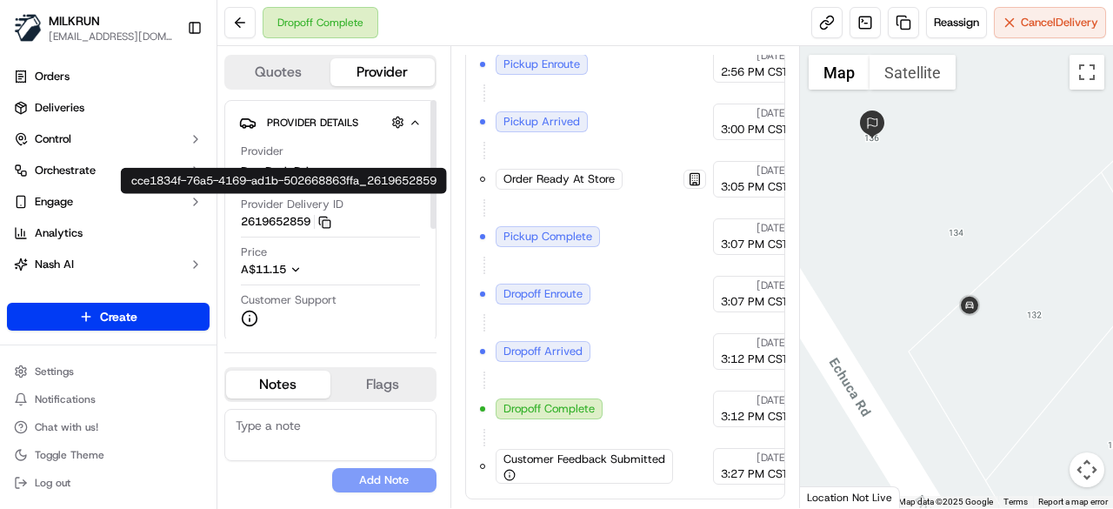
click at [327, 223] on icon "button" at bounding box center [324, 222] width 13 height 13
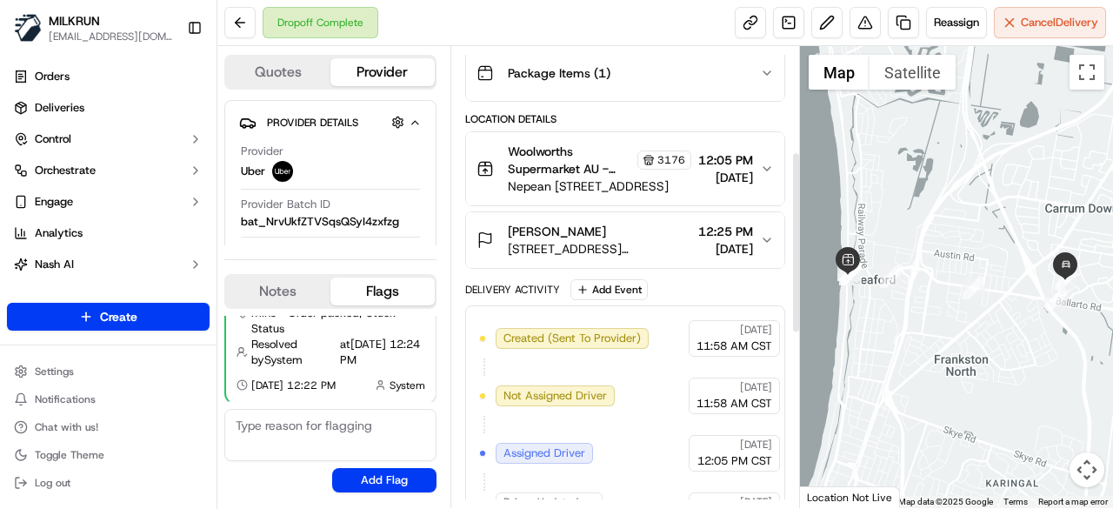
scroll to position [99, 0]
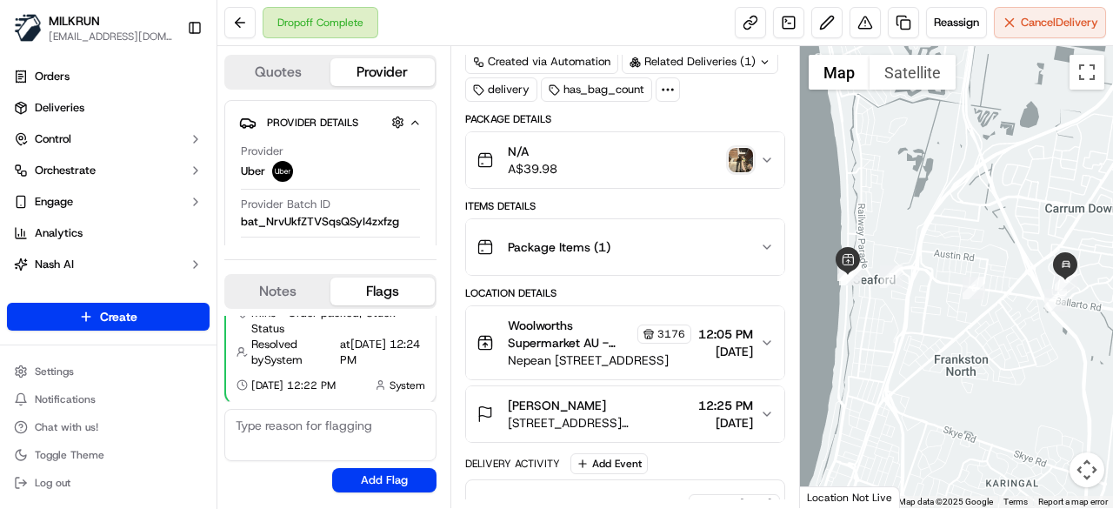
click at [738, 149] on img "button" at bounding box center [741, 160] width 24 height 24
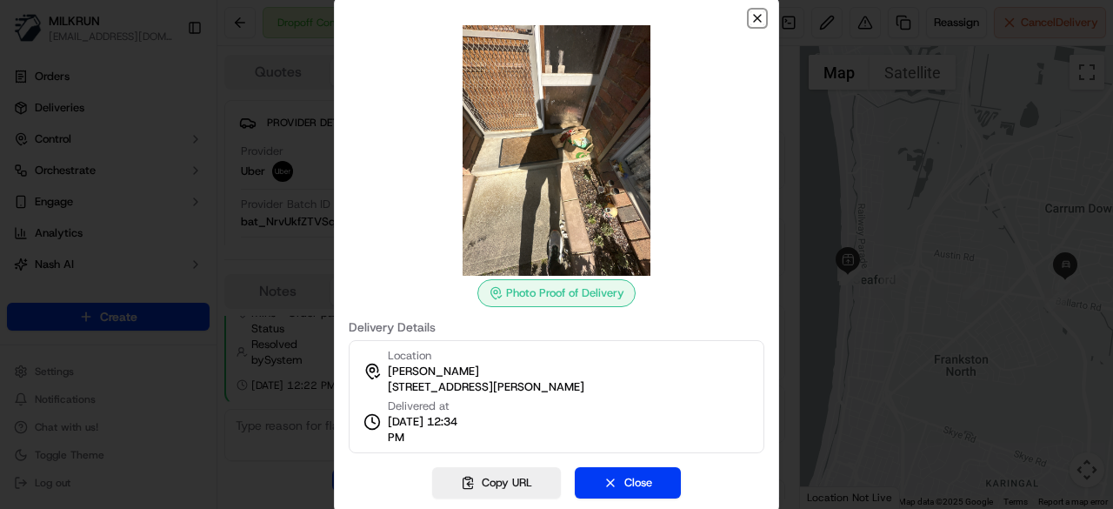
click at [762, 17] on icon "button" at bounding box center [757, 18] width 14 height 14
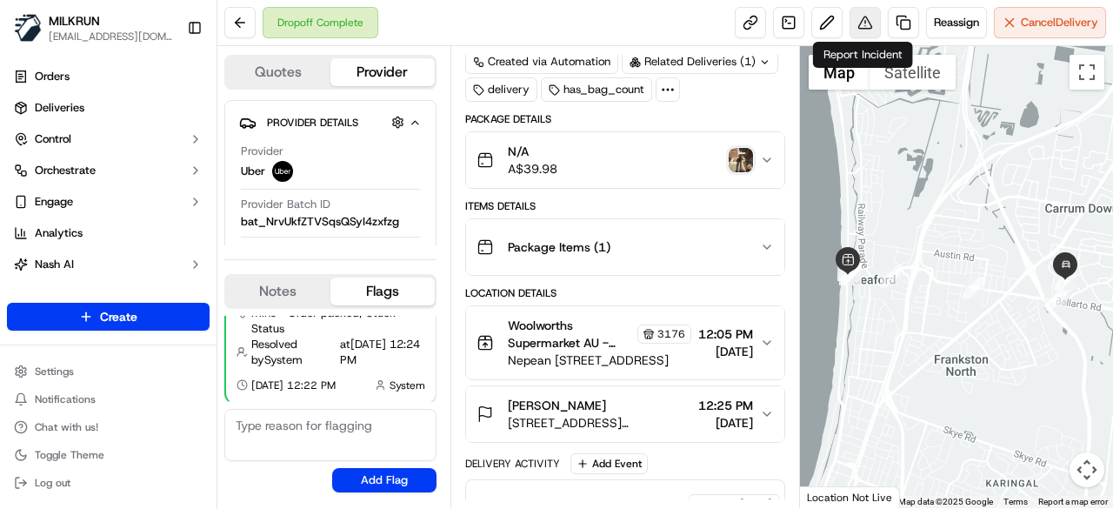
click at [868, 29] on button at bounding box center [865, 22] width 31 height 31
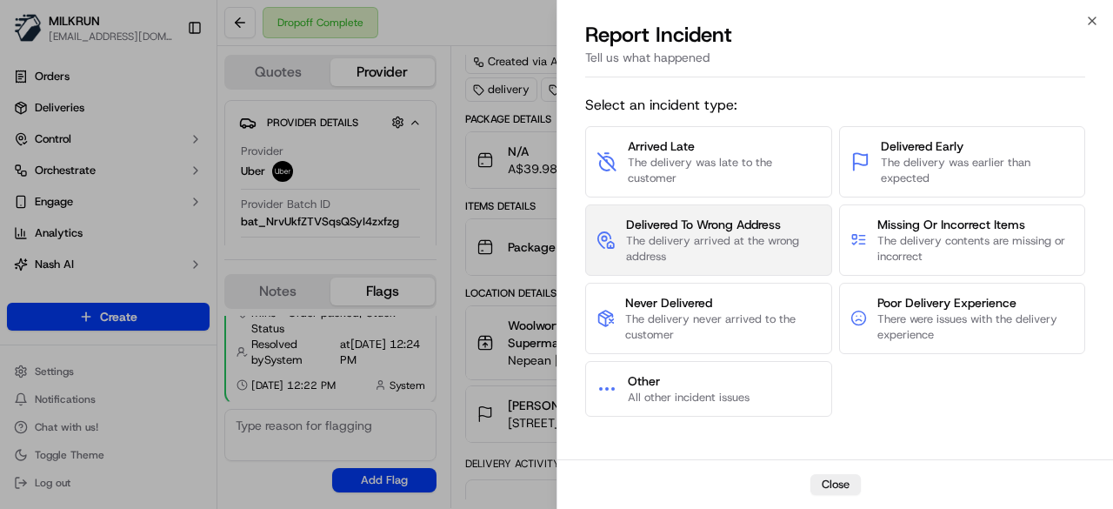
click at [741, 243] on span "The delivery arrived at the wrong address" at bounding box center [723, 248] width 195 height 31
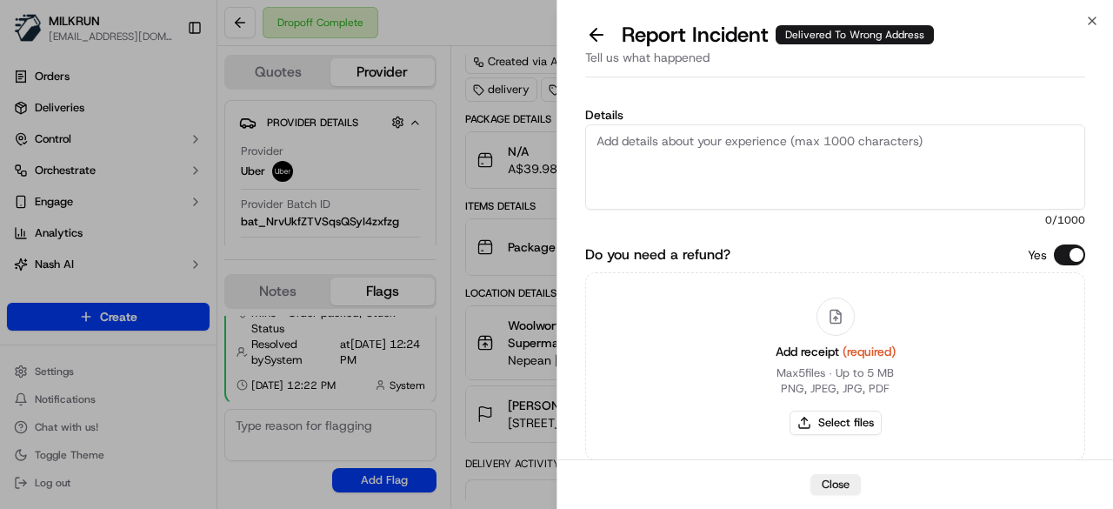
paste textarea "The customer didn't receive the order. As per the photo uploaded by the driver,…"
click at [717, 151] on textarea "Details" at bounding box center [835, 166] width 500 height 85
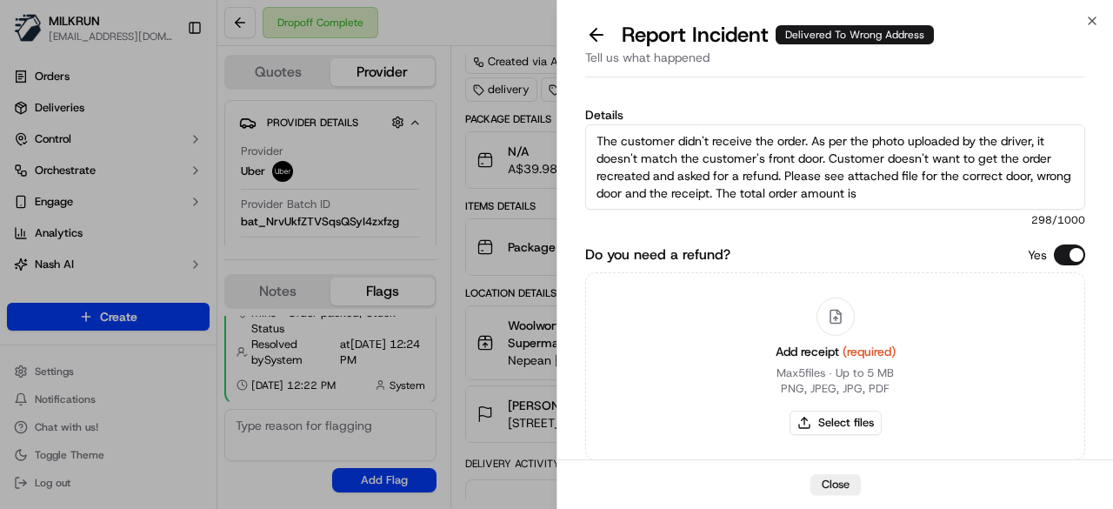
scroll to position [10, 0]
click at [923, 187] on textarea "The customer didn't receive the order. As per the photo uploaded by the driver,…" at bounding box center [835, 166] width 500 height 85
type textarea "The customer didn't receive the order. As per the photo uploaded by the driver,…"
click at [849, 413] on button "Select files" at bounding box center [836, 422] width 92 height 24
type input "C:\fakepath\correct door.jpeg"
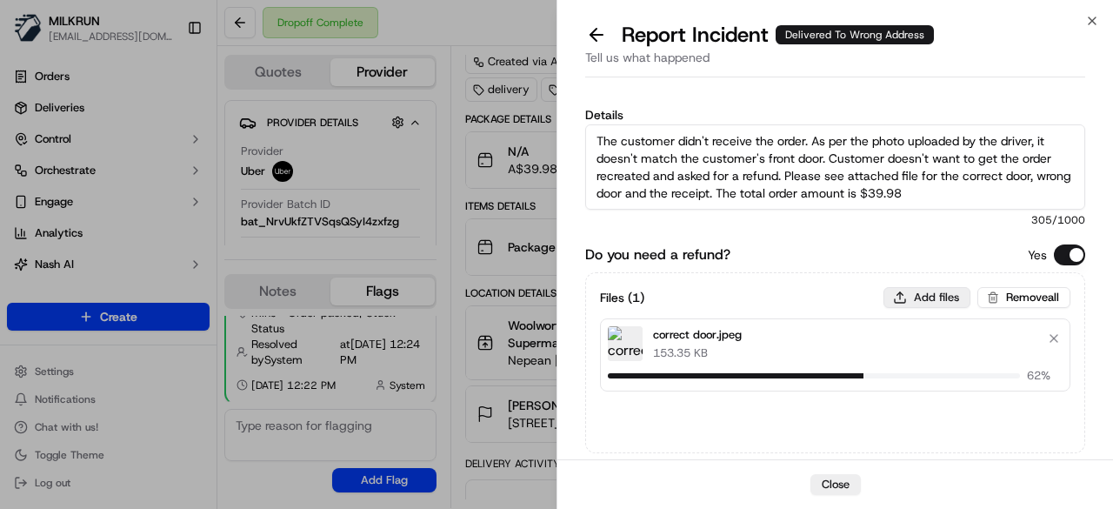
click at [910, 300] on button "Add files" at bounding box center [926, 297] width 87 height 21
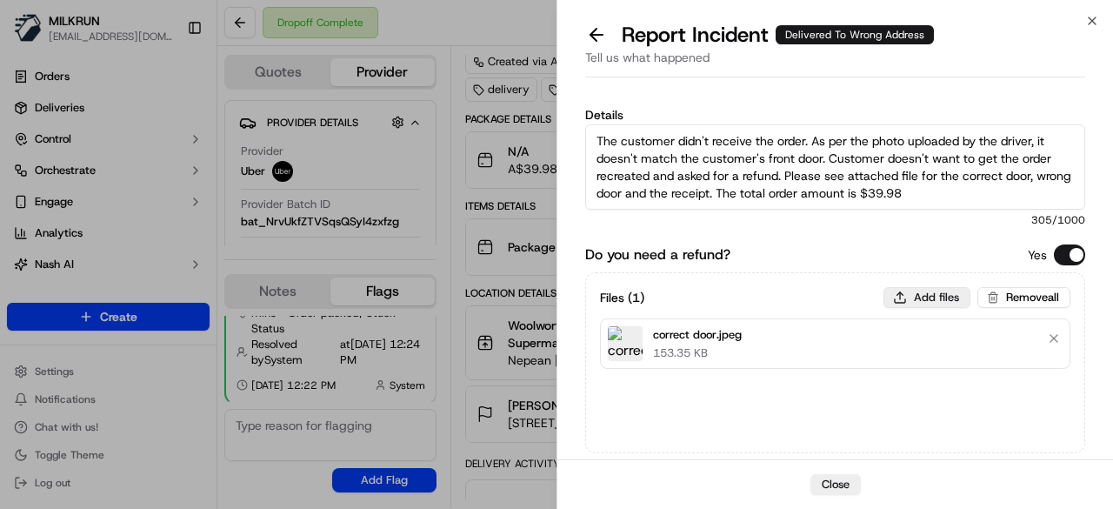
type input "C:\fakepath\uploaded by driver.jpeg"
click at [927, 295] on button "Add files" at bounding box center [926, 297] width 87 height 21
type input "C:\fakepath\1.png"
click at [913, 290] on button "Add files" at bounding box center [926, 297] width 87 height 21
type input "C:\fakepath\2.png"
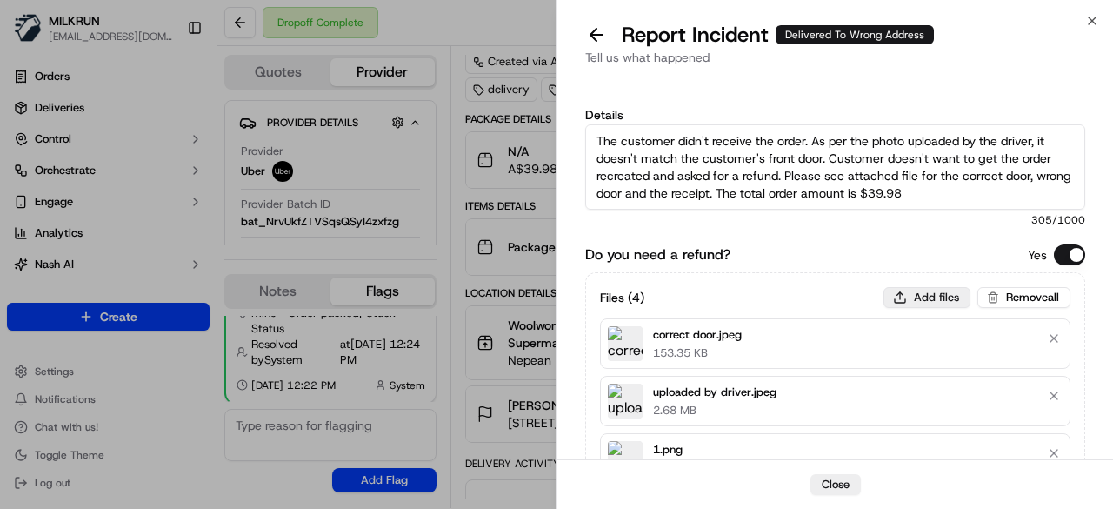
click at [929, 296] on button "Add files" at bounding box center [926, 297] width 87 height 21
type input "C:\fakepath\3.png"
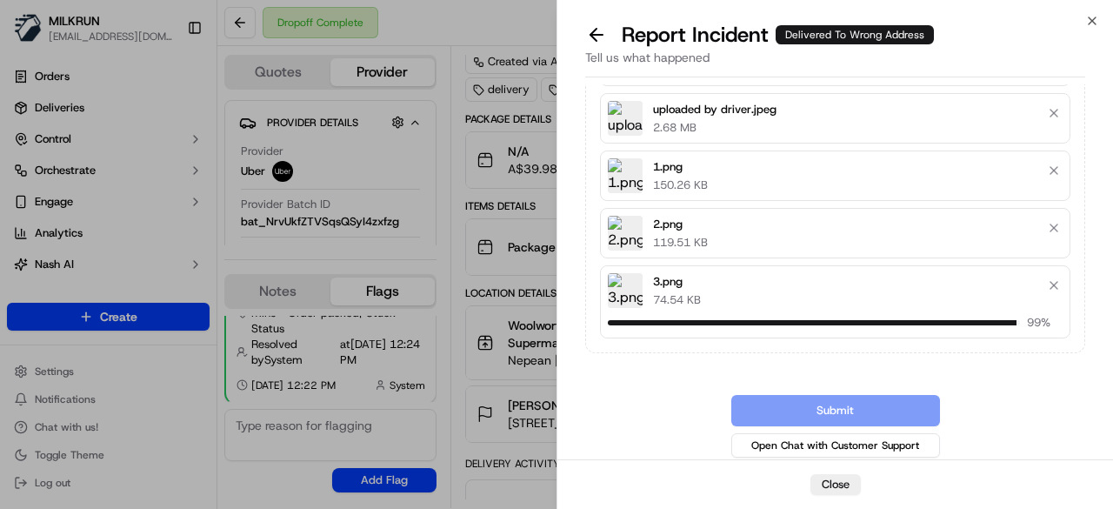
scroll to position [260, 0]
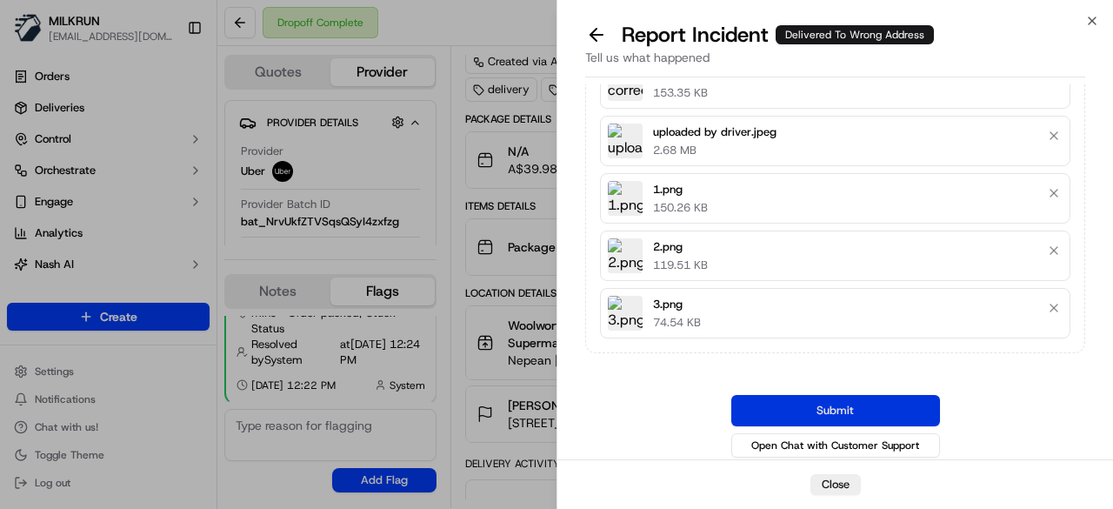
click at [918, 395] on button "Submit" at bounding box center [835, 410] width 209 height 31
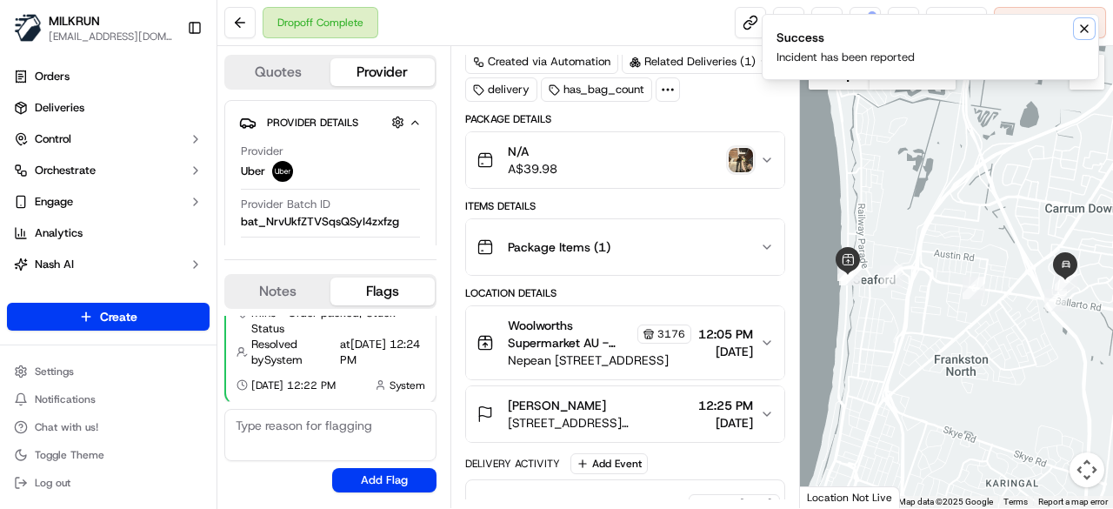
click at [1086, 30] on icon "Notifications (F8)" at bounding box center [1084, 28] width 7 height 7
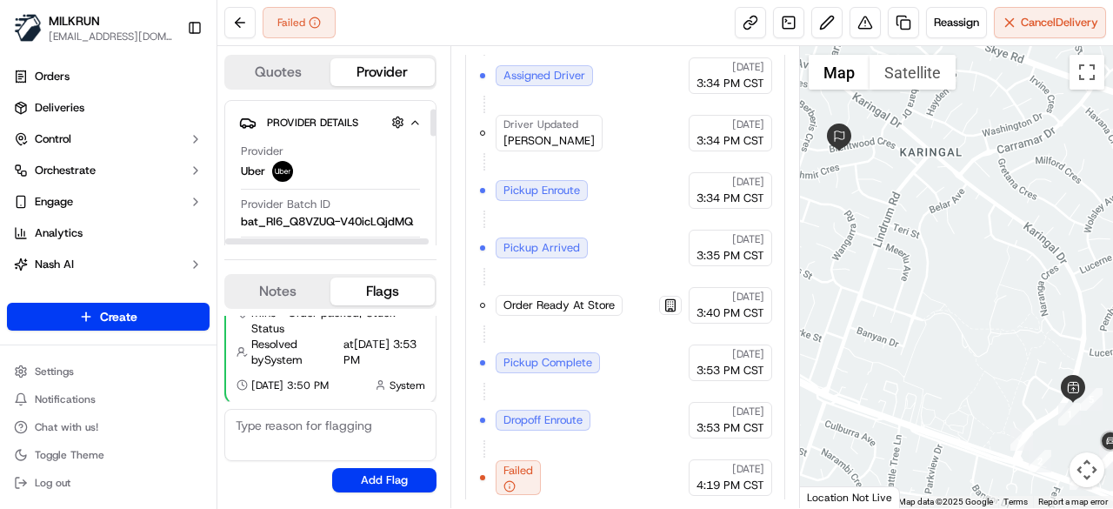
scroll to position [87, 0]
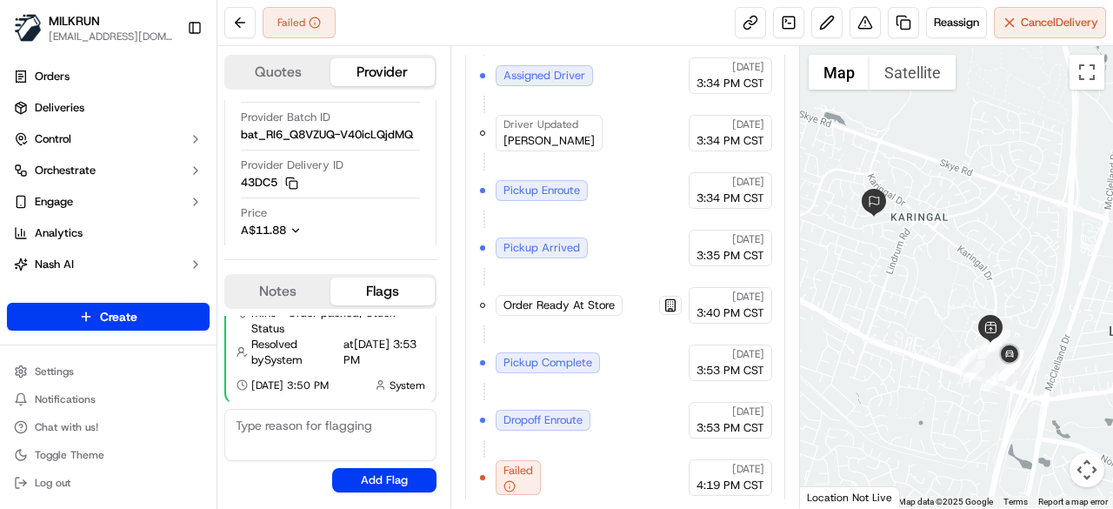
drag, startPoint x: 960, startPoint y: 347, endPoint x: 948, endPoint y: 320, distance: 29.6
click at [948, 320] on div at bounding box center [957, 277] width 314 height 462
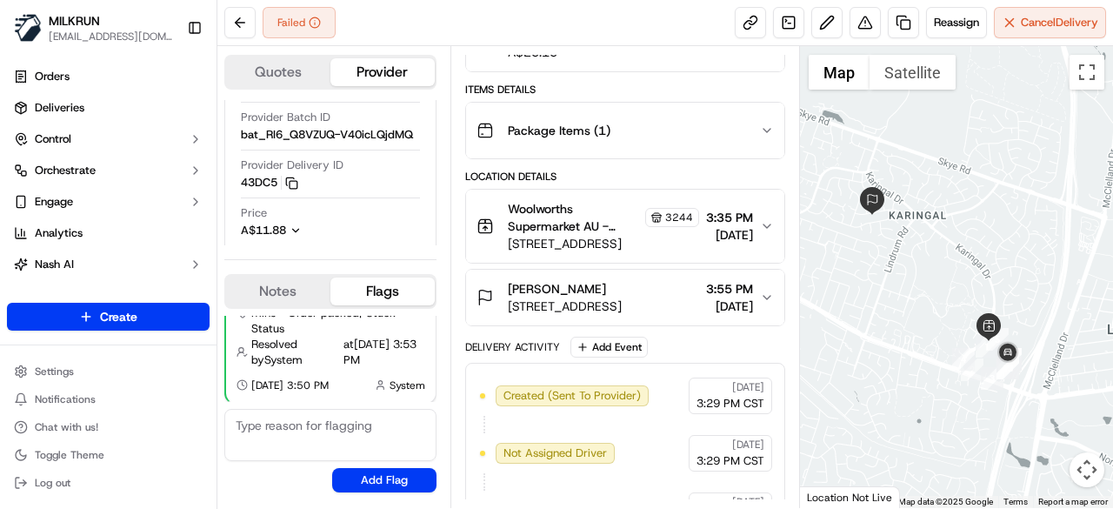
scroll to position [650, 0]
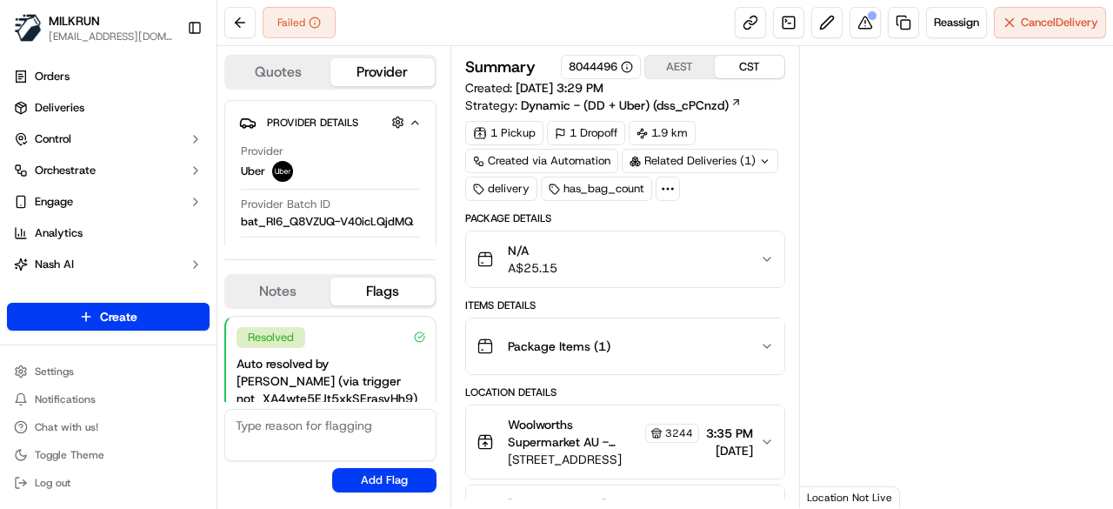
scroll to position [140, 0]
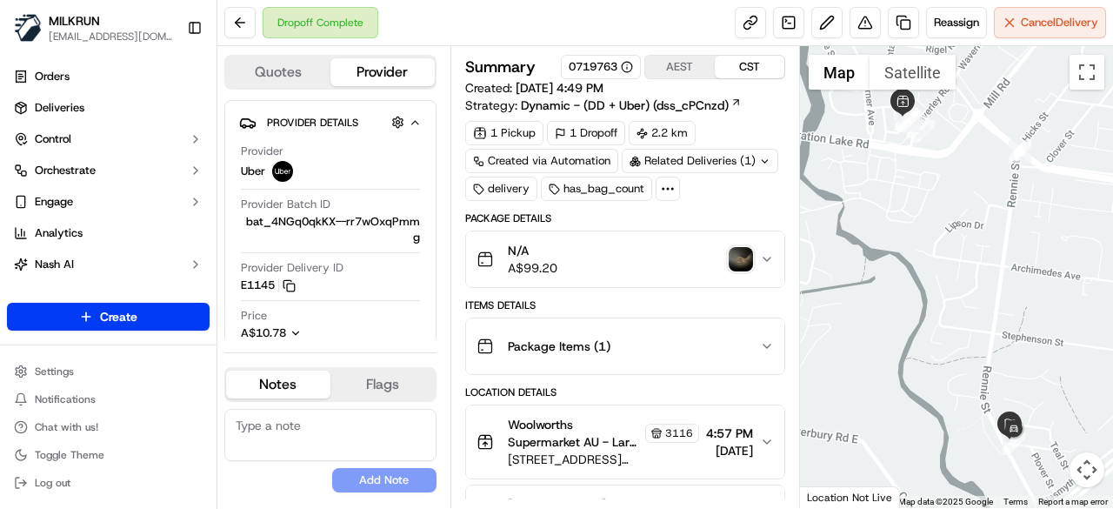
click at [742, 256] on img "button" at bounding box center [741, 259] width 24 height 24
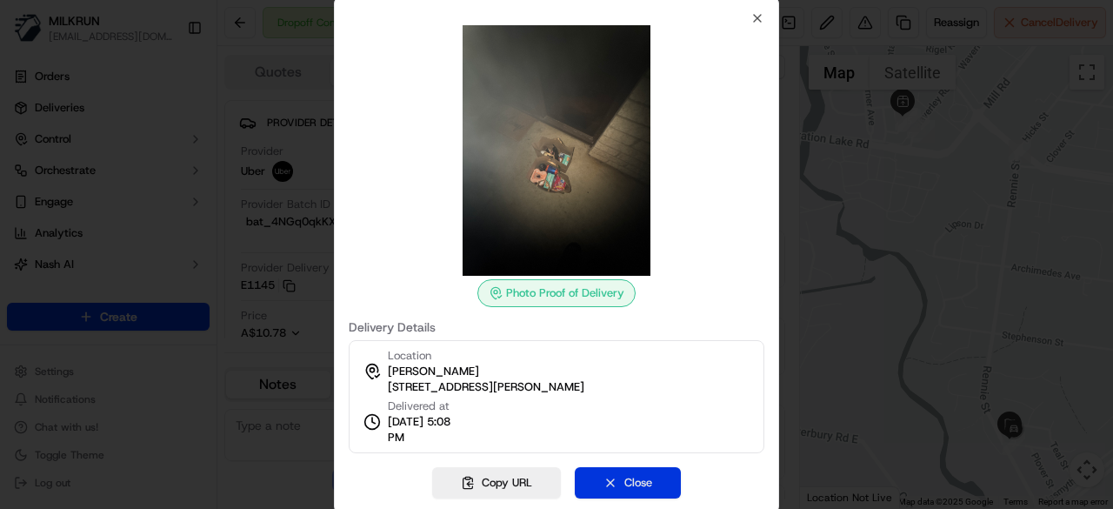
click at [597, 483] on button "Close" at bounding box center [628, 482] width 106 height 31
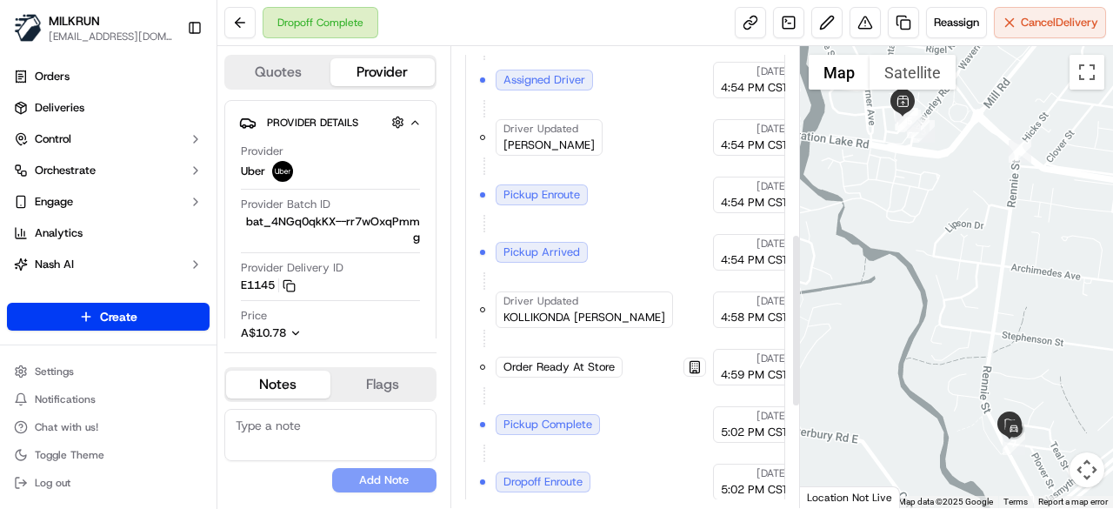
scroll to position [764, 0]
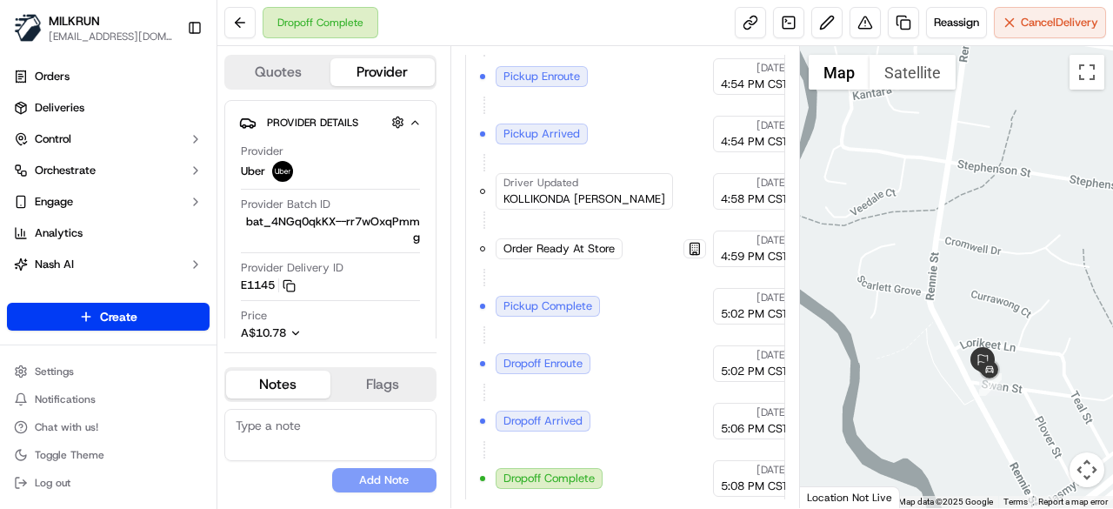
drag, startPoint x: 936, startPoint y: 395, endPoint x: 903, endPoint y: 282, distance: 117.8
click at [903, 283] on div at bounding box center [957, 277] width 314 height 462
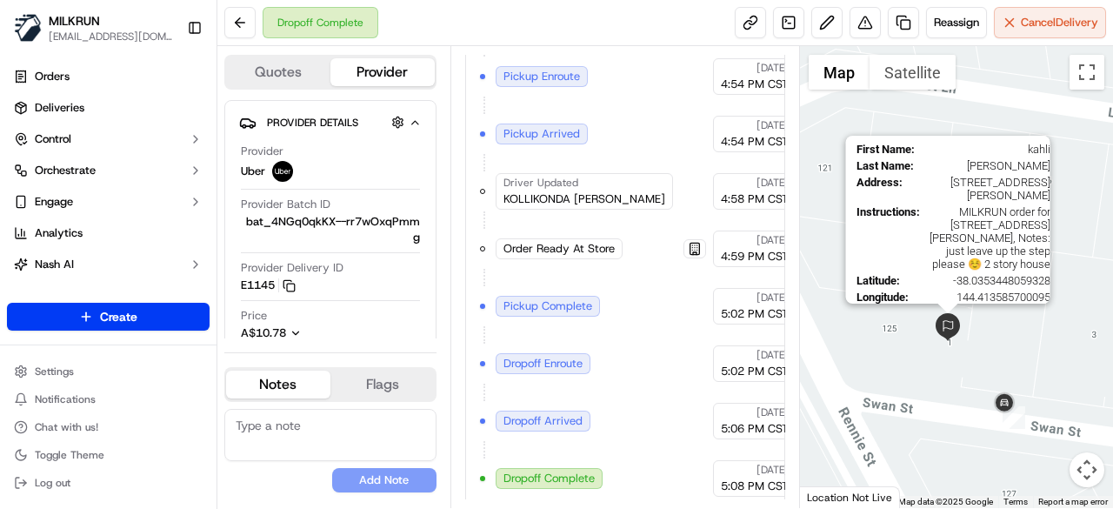
drag, startPoint x: 972, startPoint y: 392, endPoint x: 939, endPoint y: 324, distance: 75.4
click at [939, 324] on div "First Name : [PERSON_NAME] Last Name : [PERSON_NAME] Address : [STREET_ADDRESS]…" at bounding box center [957, 277] width 314 height 462
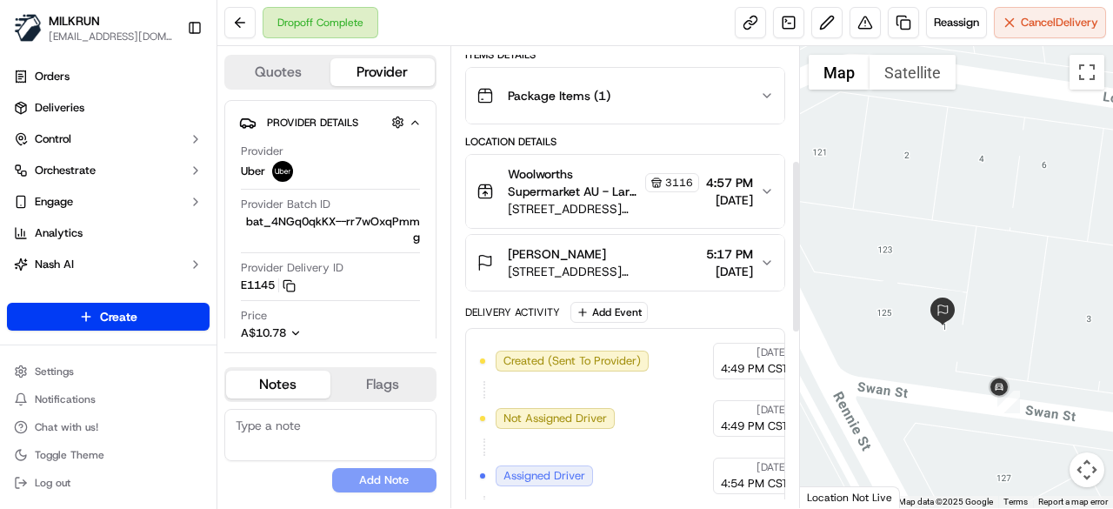
scroll to position [243, 0]
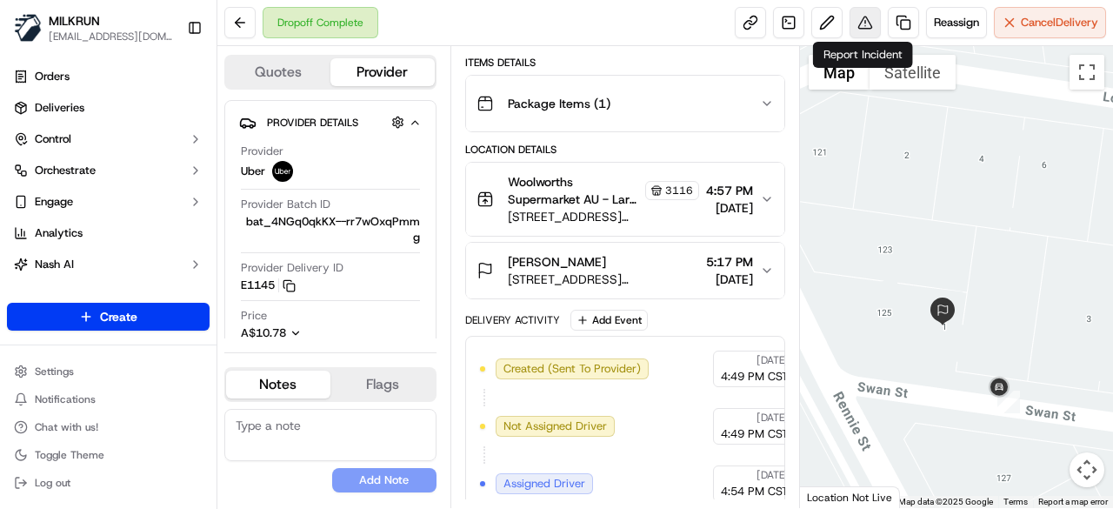
click at [870, 12] on button at bounding box center [865, 22] width 31 height 31
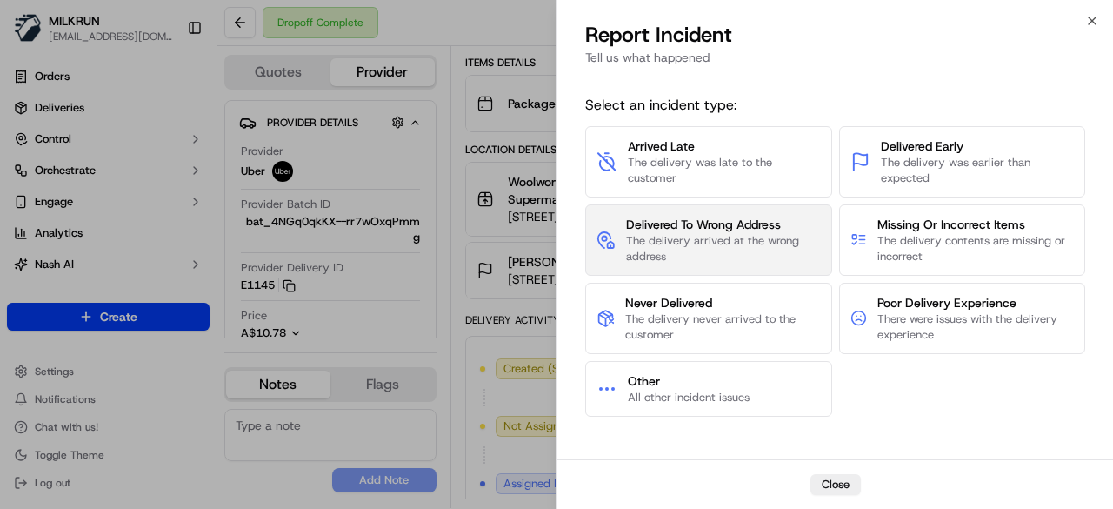
click at [723, 237] on span "The delivery arrived at the wrong address" at bounding box center [723, 248] width 195 height 31
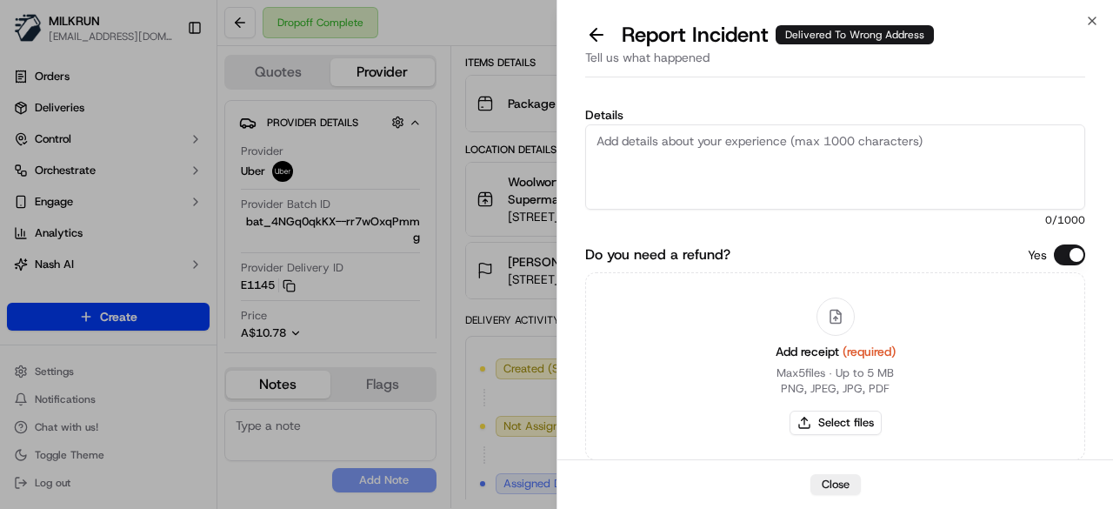
click at [808, 170] on textarea "Details" at bounding box center [835, 166] width 500 height 85
paste textarea "The customer didn't receive the order. As per the photo uploaded by the driver,…"
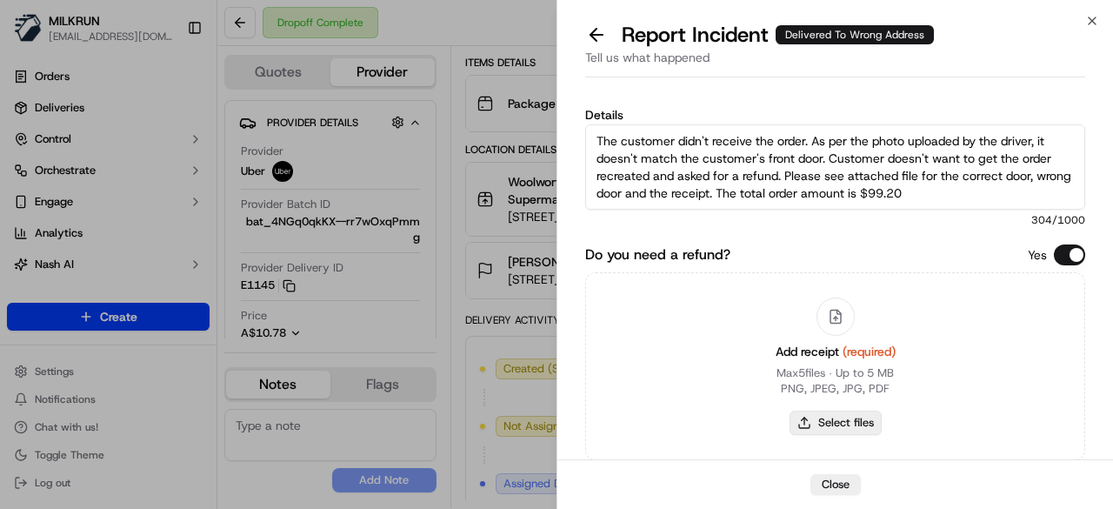
type textarea "The customer didn't receive the order. As per the photo uploaded by the driver,…"
click at [843, 417] on button "Select files" at bounding box center [836, 422] width 92 height 24
type input "C:\fakepath\correct door.jpeg"
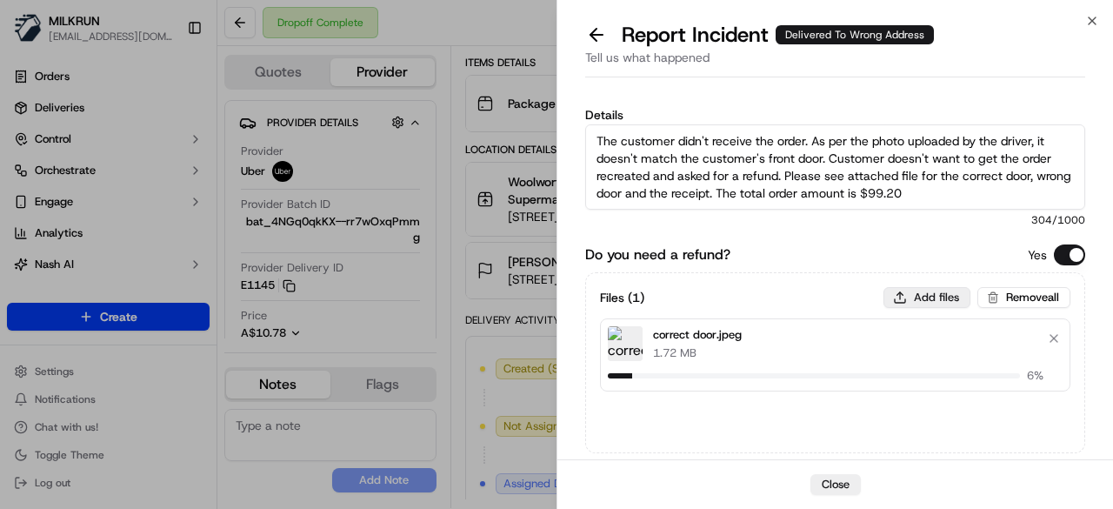
click at [932, 297] on button "Add files" at bounding box center [926, 297] width 87 height 21
type input "C:\fakepath\uploaded by driver.jpeg"
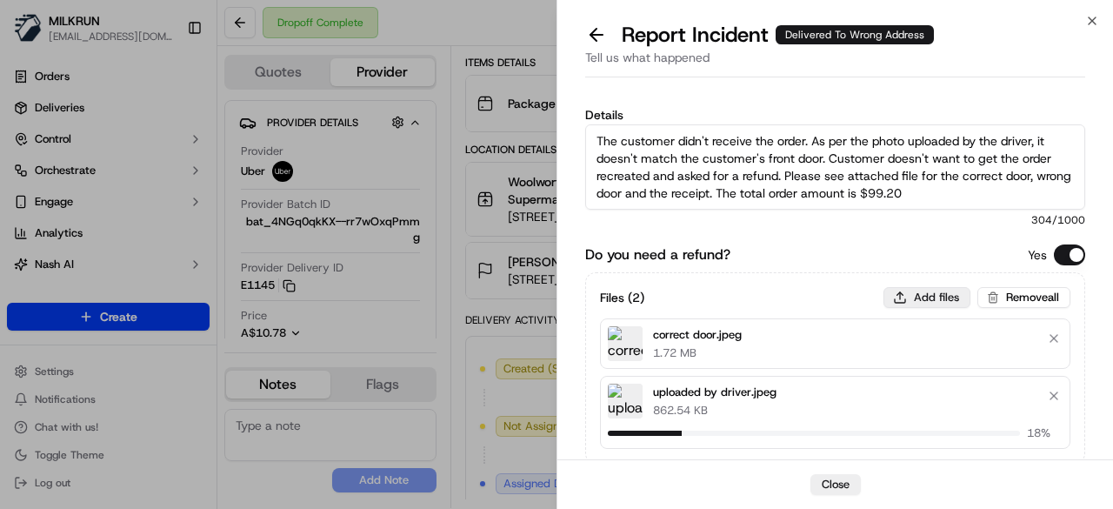
click at [908, 297] on button "Add files" at bounding box center [926, 297] width 87 height 21
type input "C:\fakepath\1.png"
click at [918, 296] on button "Add files" at bounding box center [926, 297] width 87 height 21
type input "C:\fakepath\2.png"
click at [923, 297] on button "Add files" at bounding box center [926, 297] width 87 height 21
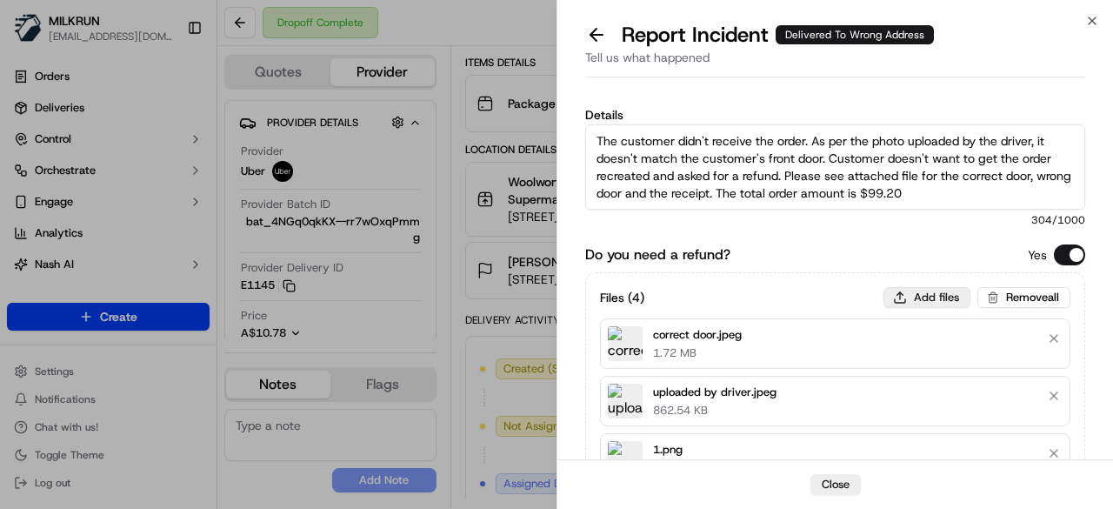
type input "C:\fakepath\3.png"
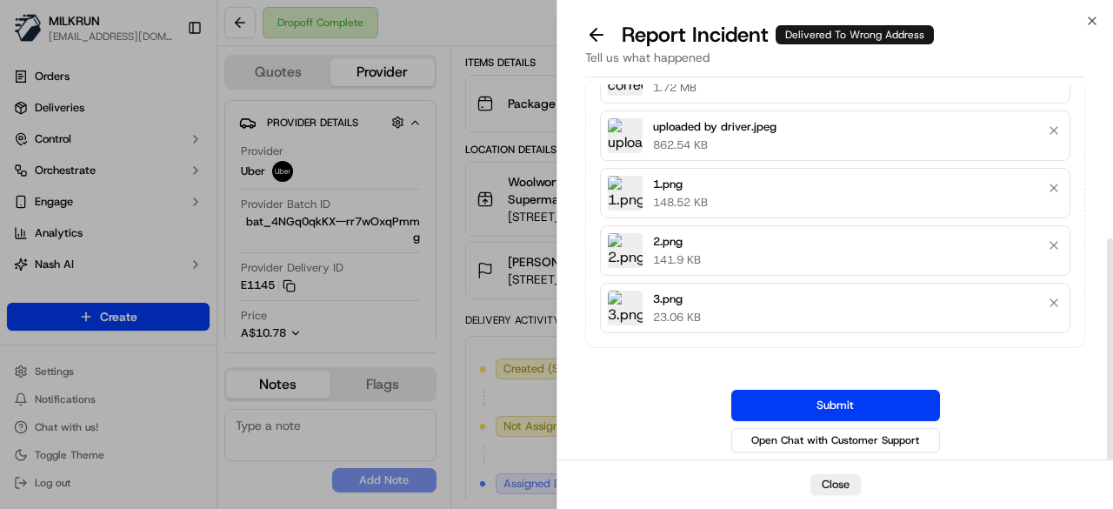
scroll to position [260, 0]
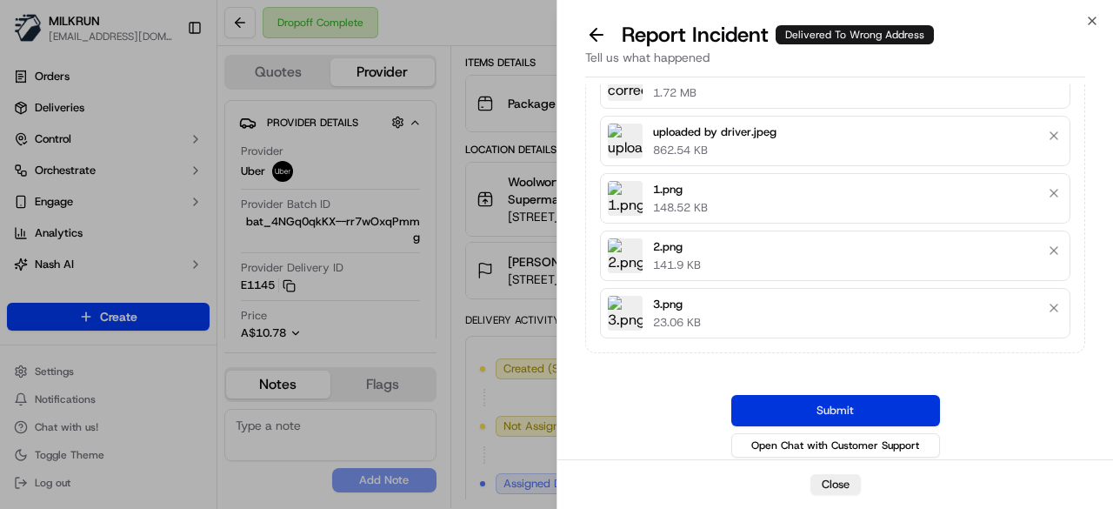
click at [857, 399] on button "Submit" at bounding box center [835, 410] width 209 height 31
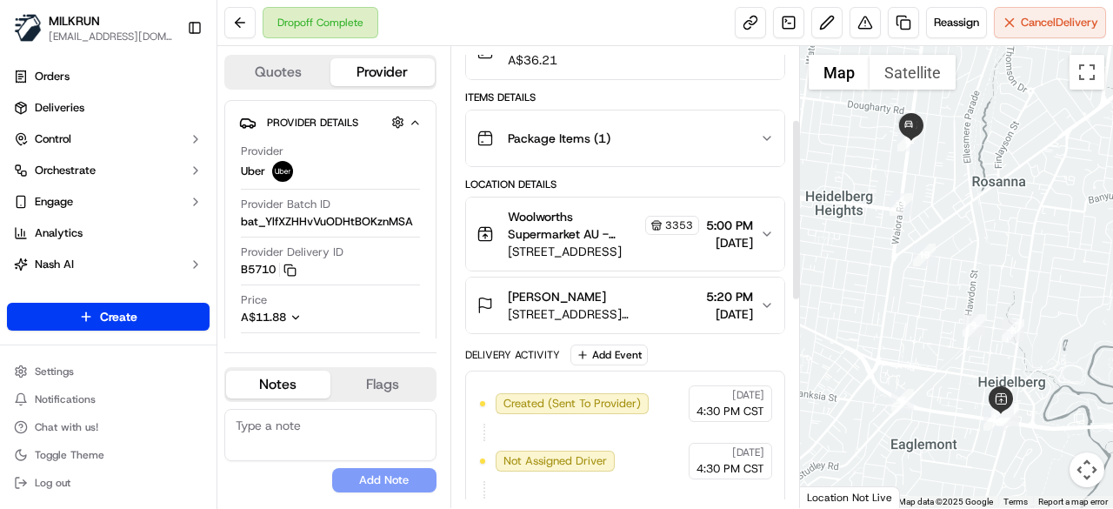
scroll to position [186, 0]
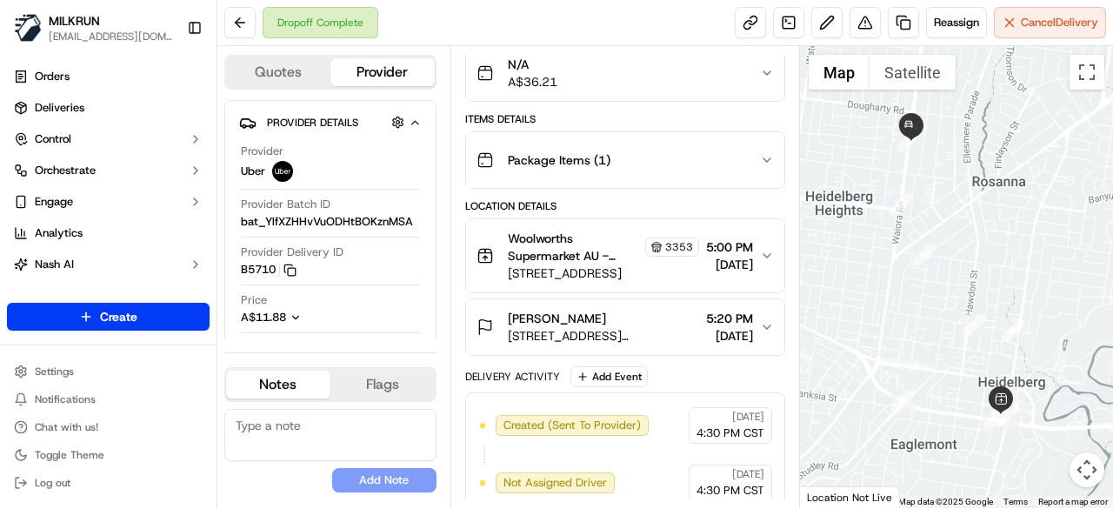
click at [762, 321] on icon "button" at bounding box center [767, 327] width 14 height 14
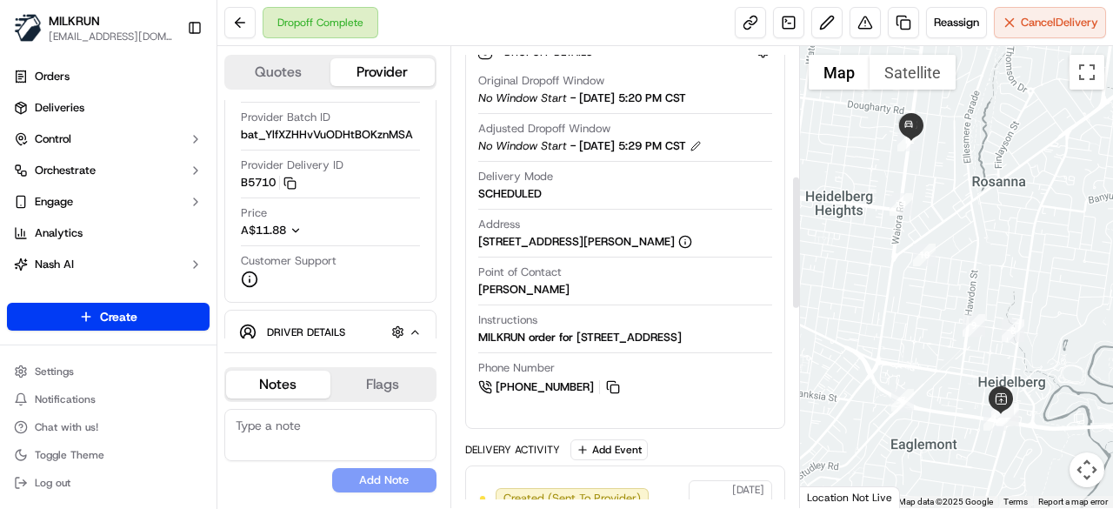
scroll to position [174, 0]
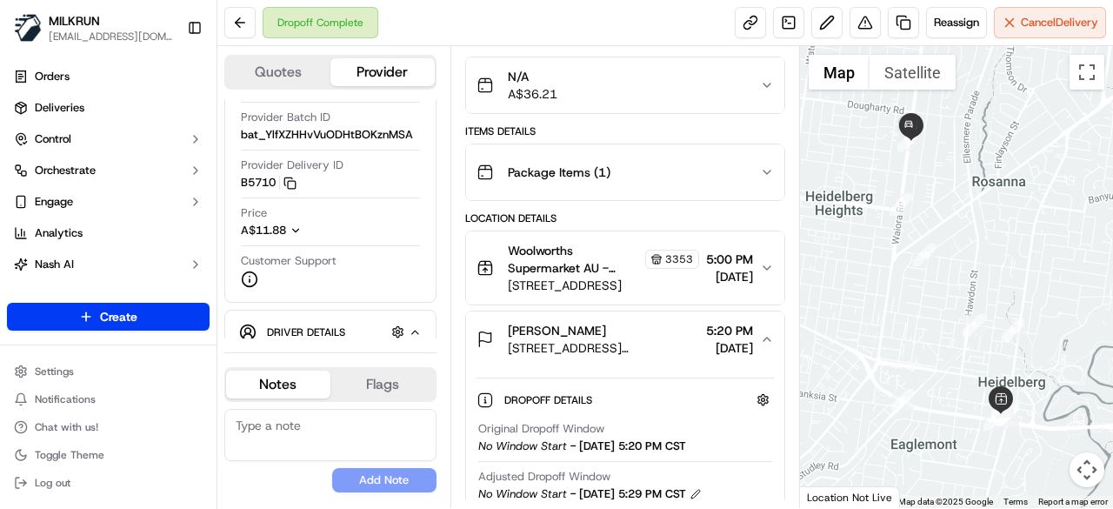
click at [775, 337] on button "[PERSON_NAME] [STREET_ADDRESS][PERSON_NAME] 5:20 PM [DATE]" at bounding box center [625, 339] width 318 height 56
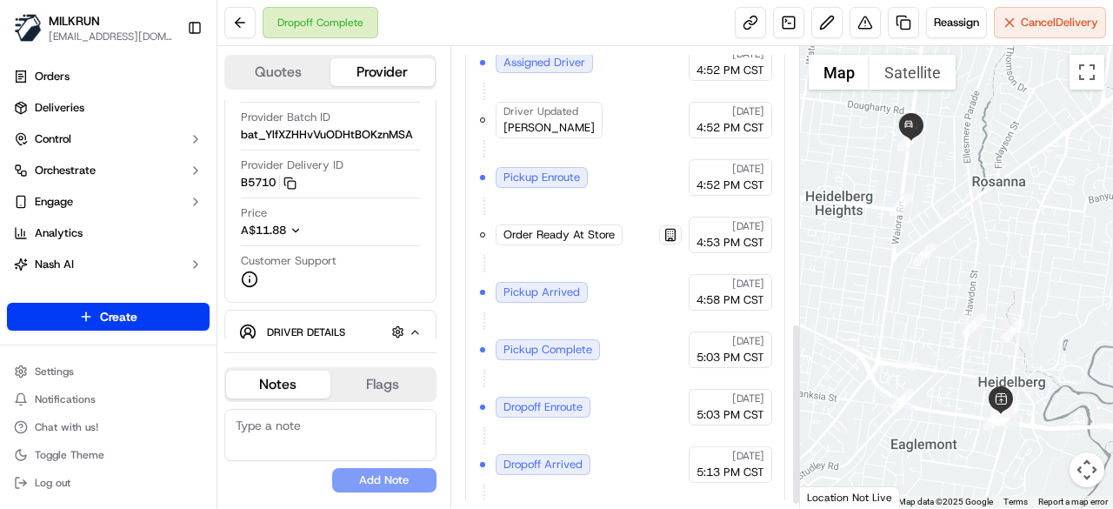
scroll to position [708, 0]
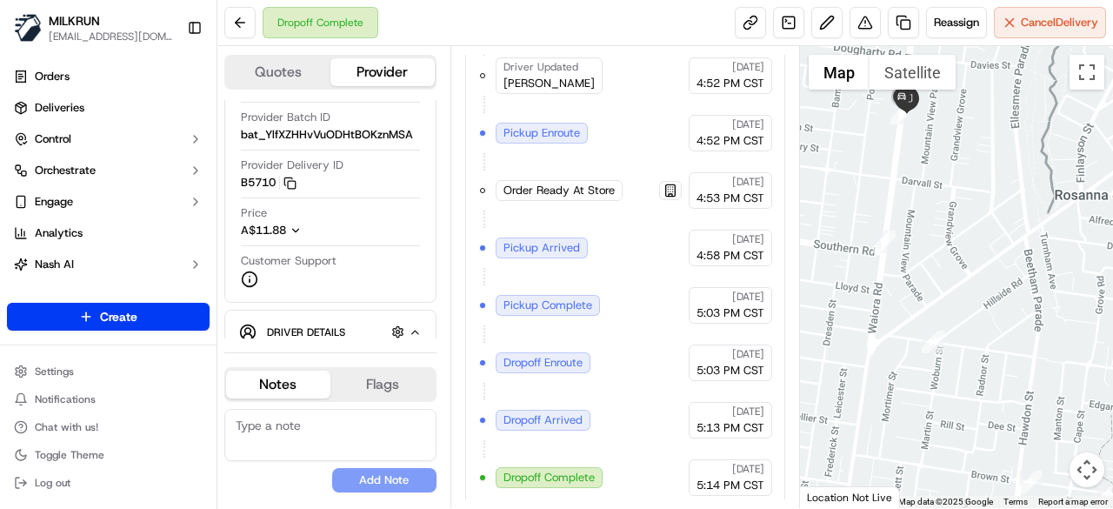
drag, startPoint x: 916, startPoint y: 164, endPoint x: 960, endPoint y: 270, distance: 114.2
click at [960, 270] on div at bounding box center [957, 277] width 314 height 462
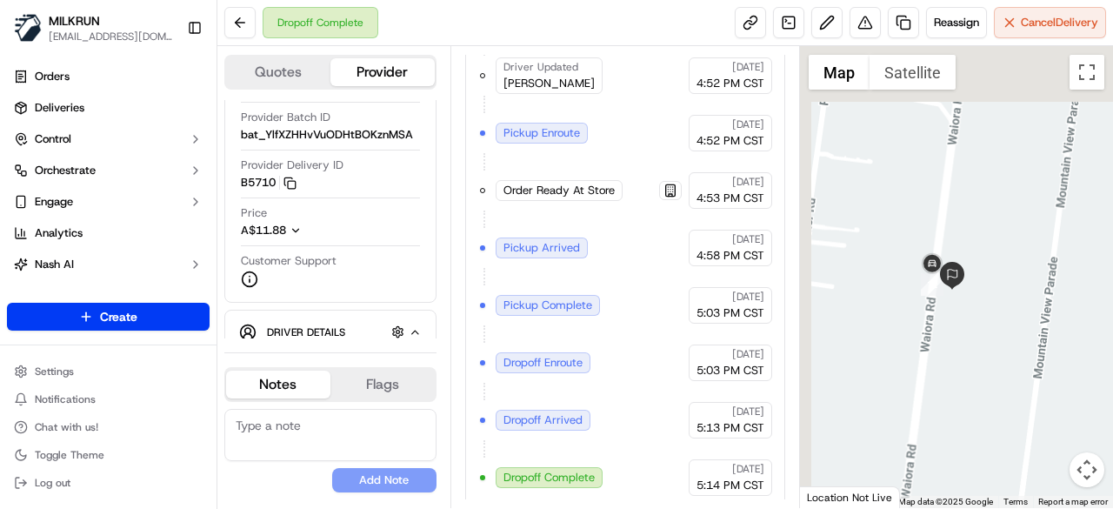
drag, startPoint x: 952, startPoint y: 222, endPoint x: 1005, endPoint y: 375, distance: 162.0
click at [1005, 375] on div at bounding box center [957, 277] width 314 height 462
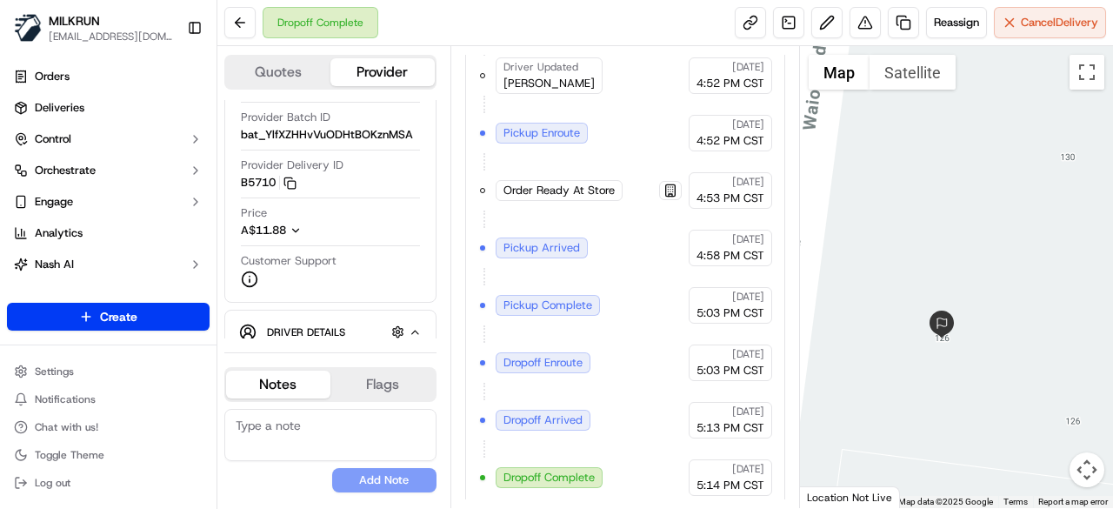
drag, startPoint x: 934, startPoint y: 319, endPoint x: 1031, endPoint y: 328, distance: 97.8
click at [1050, 331] on div at bounding box center [957, 277] width 314 height 462
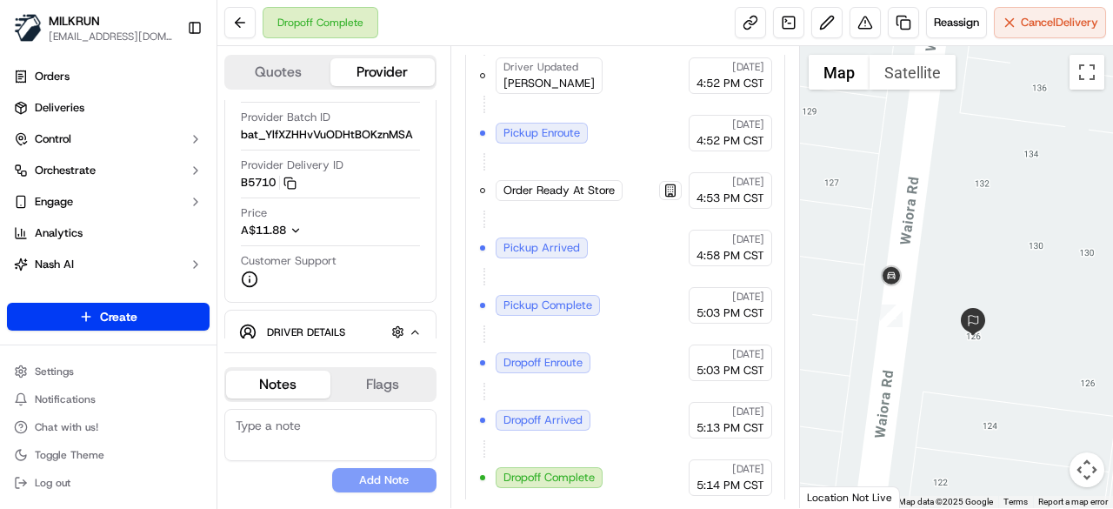
drag, startPoint x: 930, startPoint y: 355, endPoint x: 963, endPoint y: 367, distance: 35.2
click at [963, 367] on div at bounding box center [957, 277] width 314 height 462
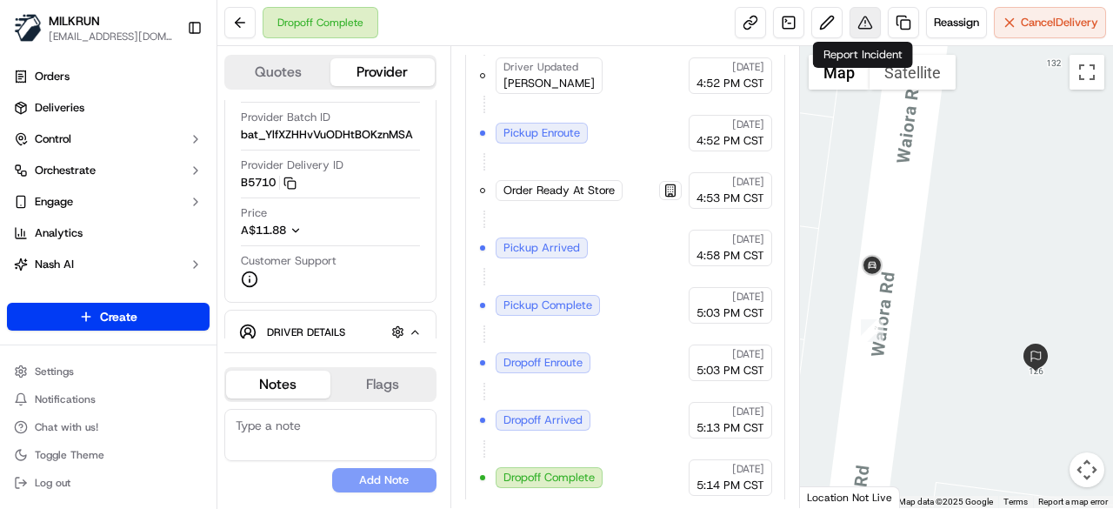
click at [860, 34] on button at bounding box center [865, 22] width 31 height 31
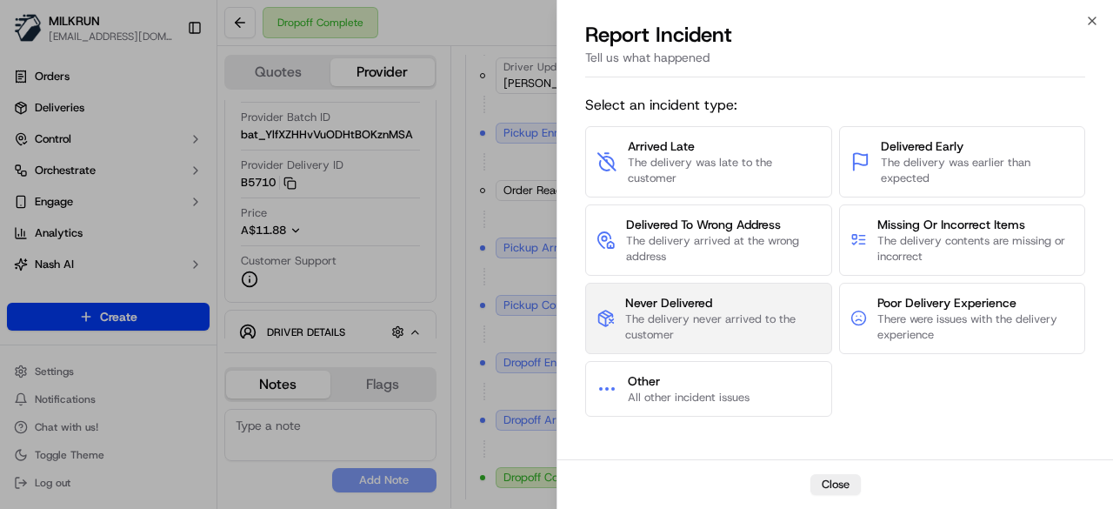
click at [721, 317] on span "The delivery never arrived to the customer" at bounding box center [722, 326] width 195 height 31
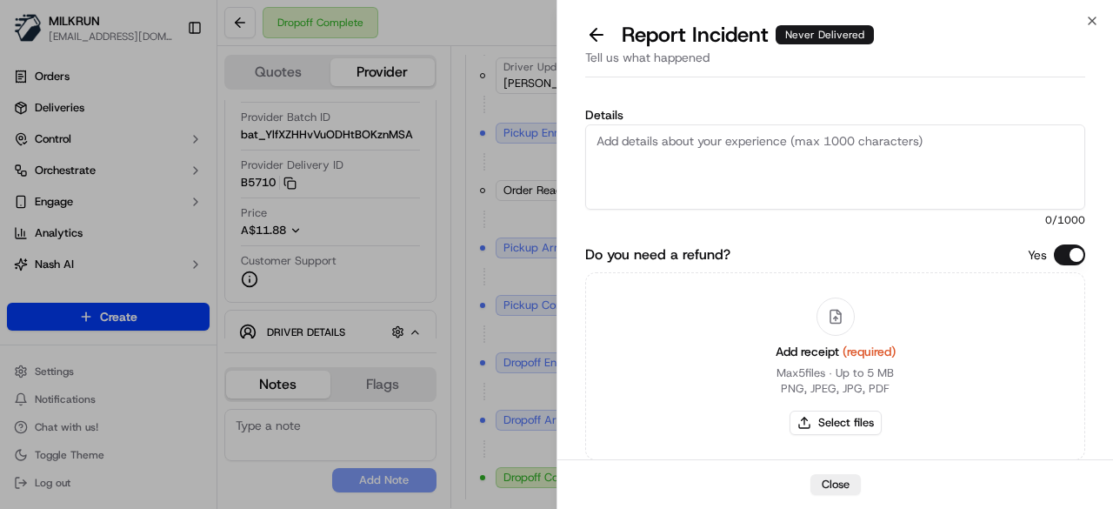
click at [730, 169] on textarea "Details" at bounding box center [835, 166] width 500 height 85
paste textarea "The customer didn't receive the order. Confirmed with Uber customer service tha…"
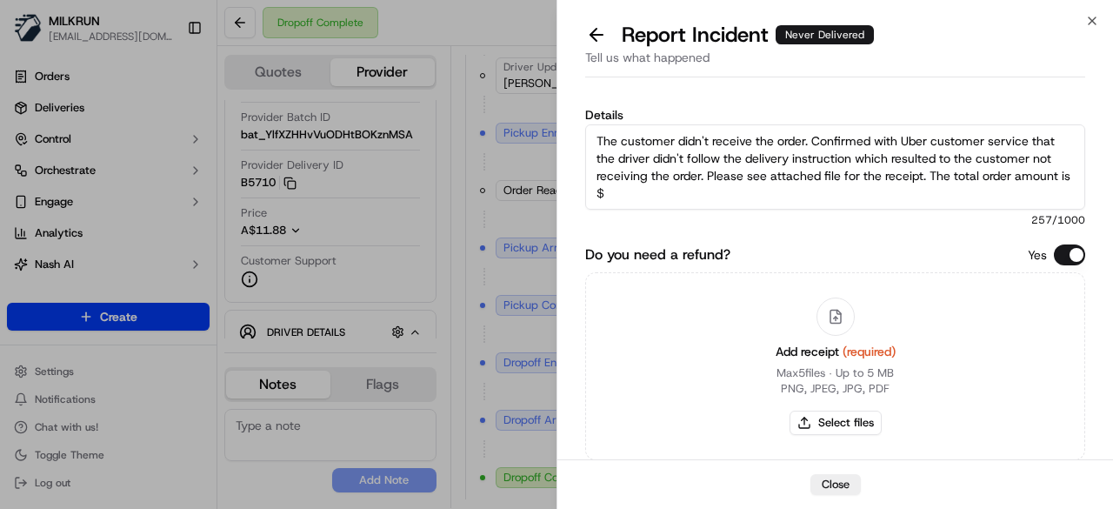
click at [668, 194] on textarea "The customer didn't receive the order. Confirmed with Uber customer service tha…" at bounding box center [835, 166] width 500 height 85
type textarea "The customer didn't receive the order. Confirmed with Uber customer service tha…"
click at [687, 350] on div "Add receipt (required) Max 5 files ∙ Up to 5 MB PNG, JPEG, JPG, PDF Select files" at bounding box center [835, 366] width 500 height 188
click at [835, 423] on button "Select files" at bounding box center [836, 422] width 92 height 24
type input "C:\fakepath\1.png"
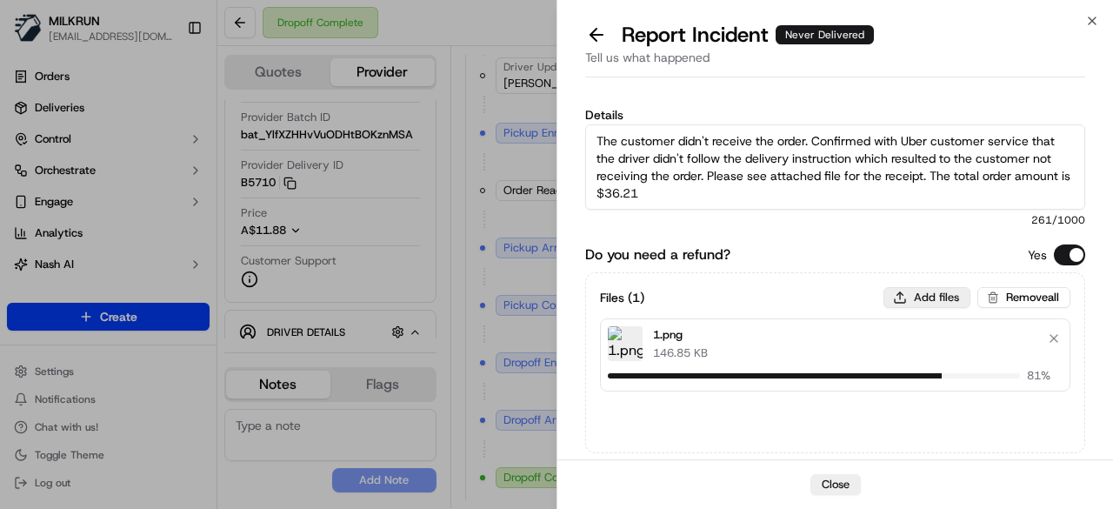
click at [921, 300] on button "Add files" at bounding box center [926, 297] width 87 height 21
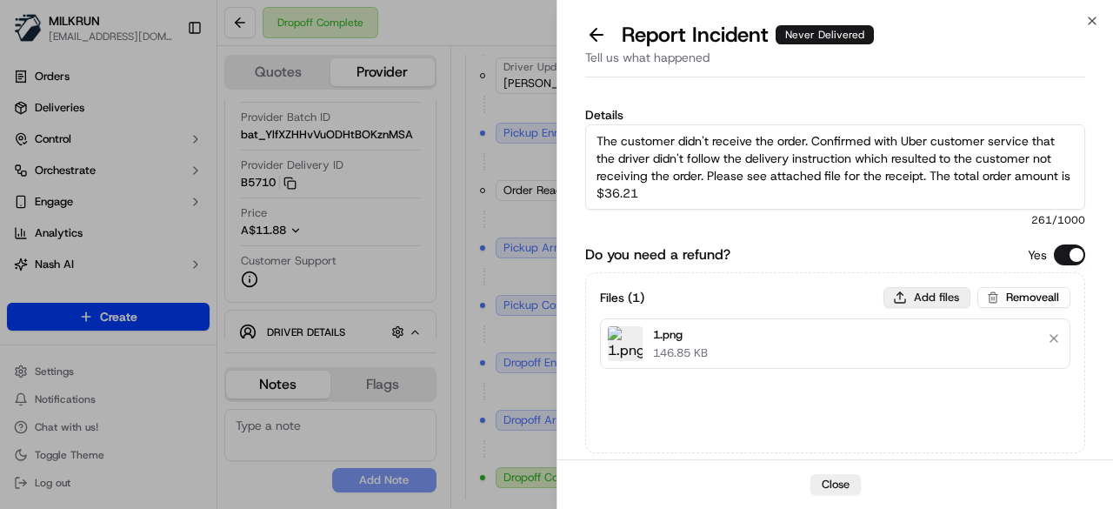
type input "C:\fakepath\2.png"
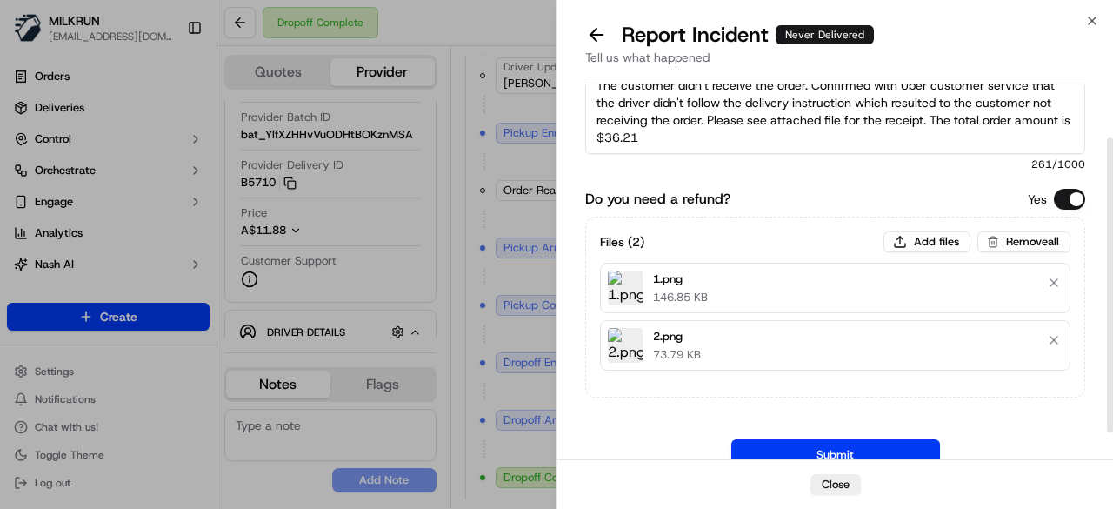
scroll to position [103, 0]
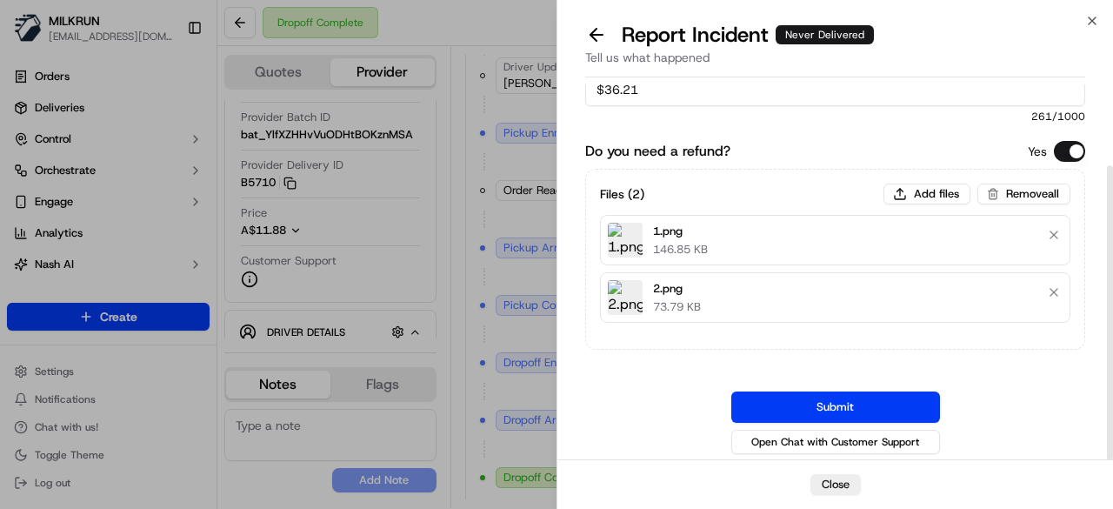
click at [878, 387] on div "Do you need a refund? Yes Files ( 2 ) Add files Remove all 1.png 146.85 KB 2.pn…" at bounding box center [835, 299] width 500 height 317
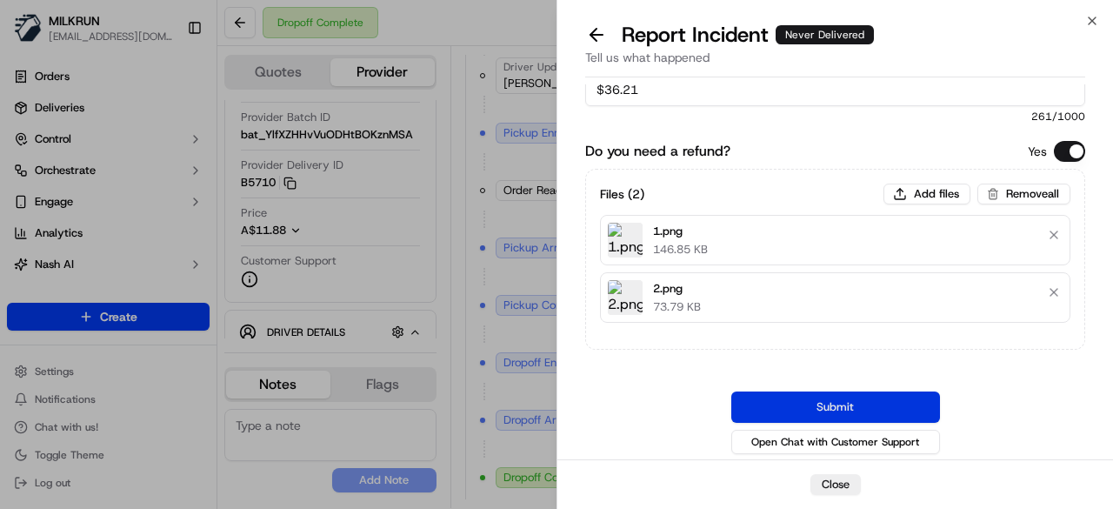
click at [878, 397] on button "Submit" at bounding box center [835, 406] width 209 height 31
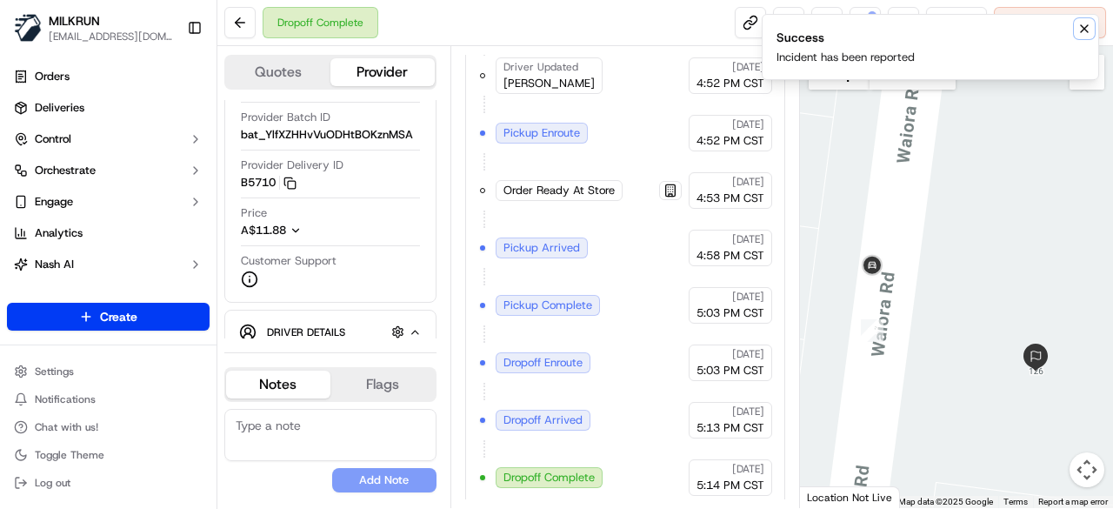
click at [1083, 23] on icon "Notifications (F8)" at bounding box center [1084, 29] width 14 height 14
